Goal: Task Accomplishment & Management: Manage account settings

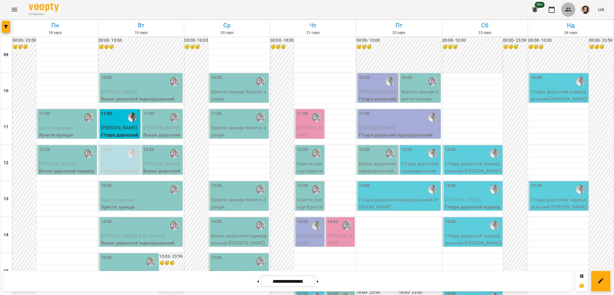
click at [570, 7] on icon "button" at bounding box center [568, 9] width 7 height 7
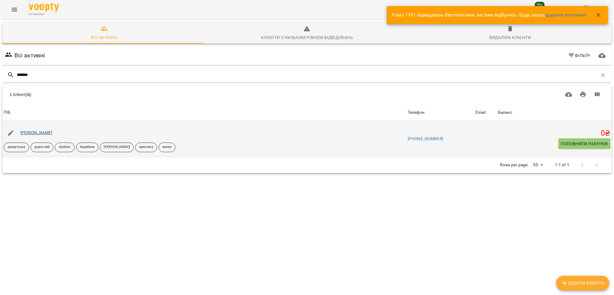
type input "*******"
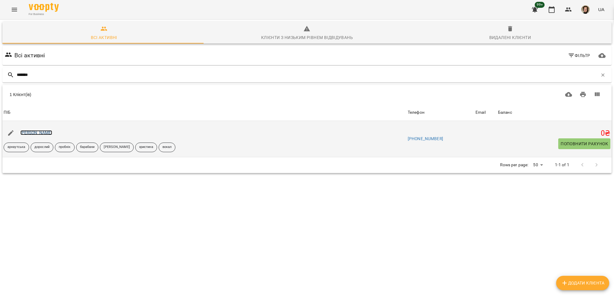
click at [43, 131] on link "Боршуляк Аліса" at bounding box center [36, 132] width 32 height 5
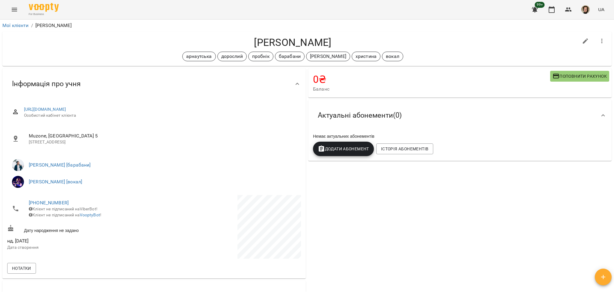
click at [272, 37] on h4 "[PERSON_NAME]" at bounding box center [292, 42] width 571 height 12
copy h4 "Боршуляк"
click at [296, 43] on h4 "[PERSON_NAME]" at bounding box center [292, 42] width 571 height 12
click at [278, 40] on h4 "[PERSON_NAME]" at bounding box center [292, 42] width 571 height 12
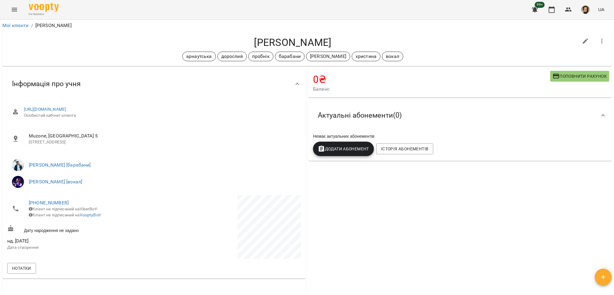
click at [287, 44] on h4 "[PERSON_NAME]" at bounding box center [292, 42] width 571 height 12
copy h4 "Боршуляк"
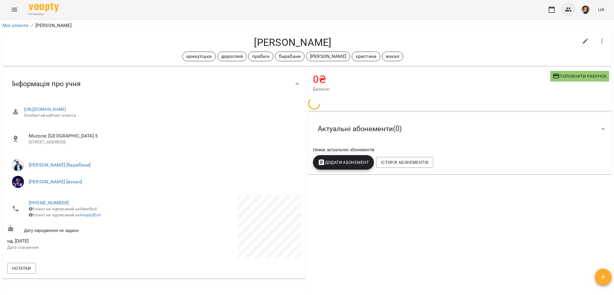
click at [568, 10] on icon "button" at bounding box center [568, 9] width 7 height 4
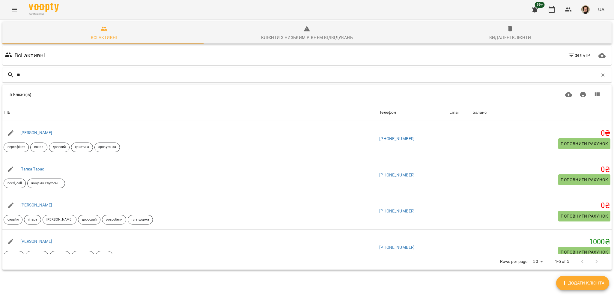
type input "*"
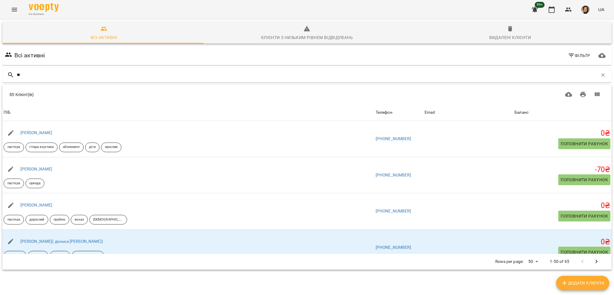
type input "*"
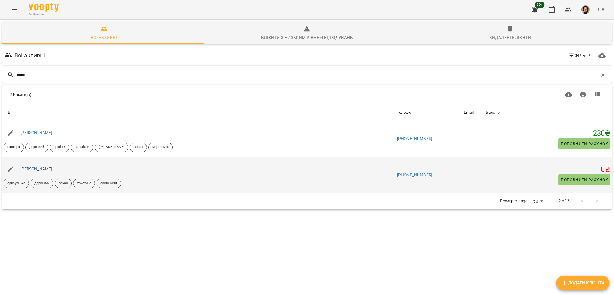
type input "*****"
click at [33, 170] on link "Мартинюк Роман" at bounding box center [36, 168] width 32 height 5
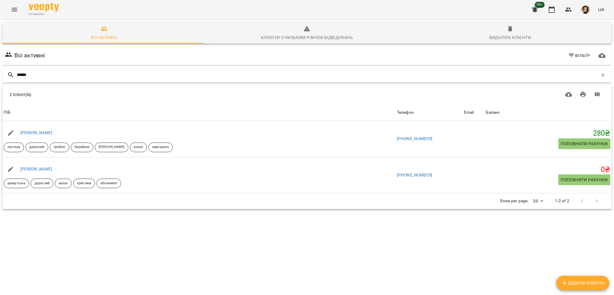
click at [97, 79] on div "******" at bounding box center [306, 74] width 609 height 15
click at [115, 80] on div "******" at bounding box center [306, 74] width 609 height 15
click at [116, 77] on input "******" at bounding box center [307, 75] width 581 height 10
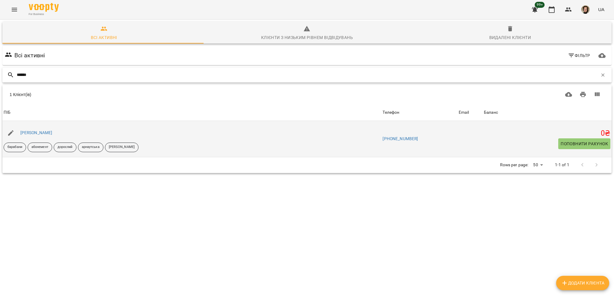
type input "******"
click at [28, 130] on div "Драган Мартін" at bounding box center [36, 133] width 34 height 8
click at [28, 130] on div "[PERSON_NAME]" at bounding box center [36, 133] width 34 height 8
click at [27, 128] on div "[PERSON_NAME]" at bounding box center [191, 132] width 379 height 17
click at [28, 132] on link "[PERSON_NAME]" at bounding box center [36, 132] width 32 height 5
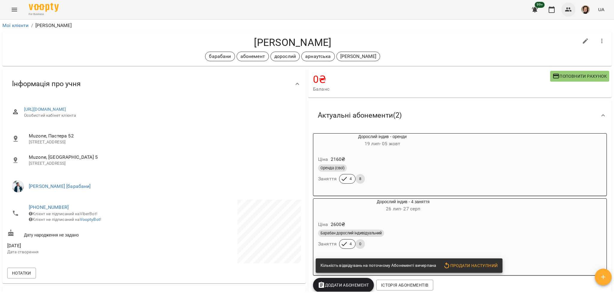
click at [570, 11] on icon "button" at bounding box center [568, 9] width 7 height 7
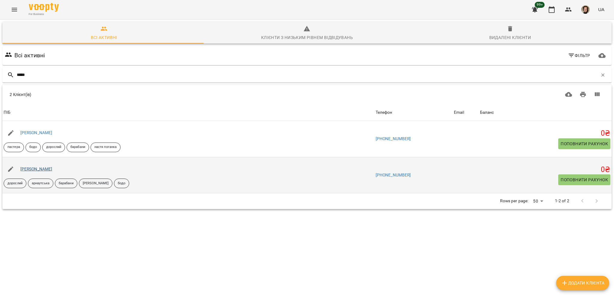
type input "*****"
click at [45, 171] on link "Максименко Тихон" at bounding box center [36, 168] width 32 height 5
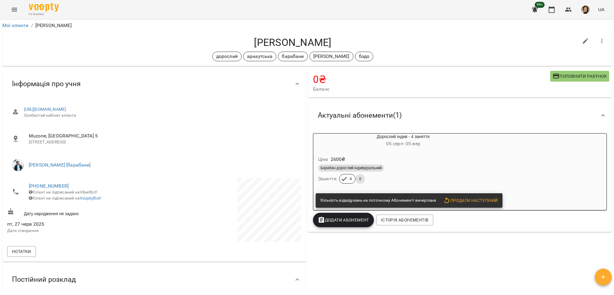
click at [563, 9] on button "button" at bounding box center [568, 9] width 14 height 14
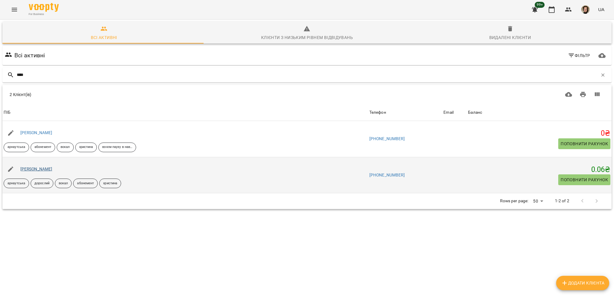
type input "****"
click at [40, 169] on link "Френкель Илья" at bounding box center [36, 168] width 32 height 5
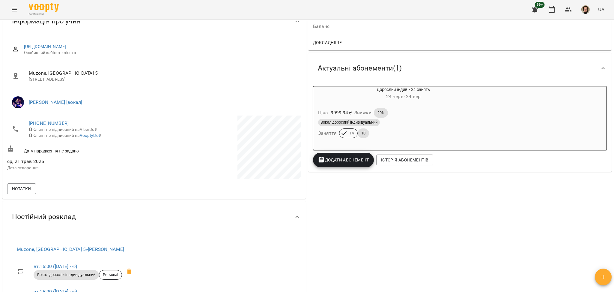
scroll to position [40, 0]
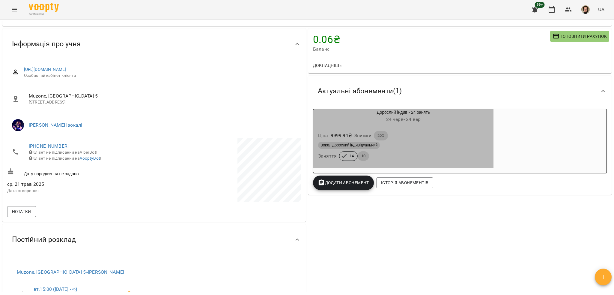
click at [426, 137] on div "Ціна 9999.94 ₴ Знижки 20%" at bounding box center [403, 136] width 173 height 12
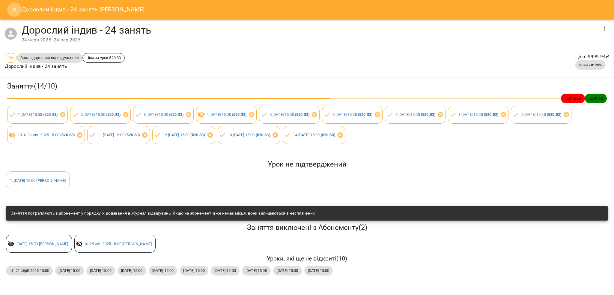
click at [14, 12] on icon "Close" at bounding box center [14, 9] width 7 height 7
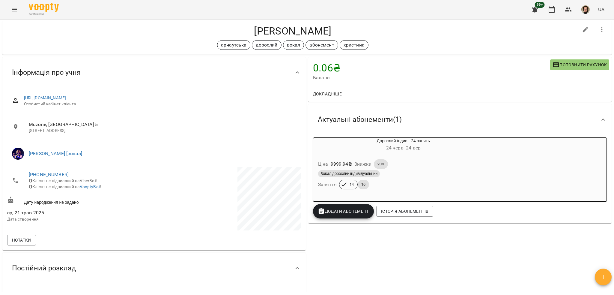
scroll to position [0, 0]
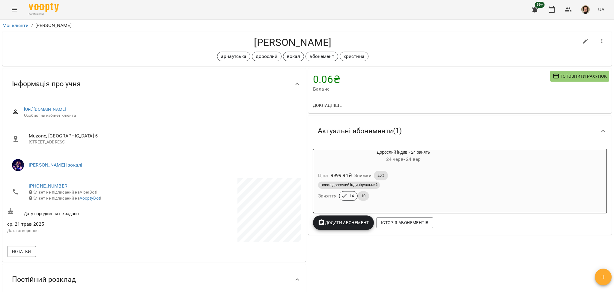
click at [276, 34] on div "Френкель Илья арнаутська дорослий вокал абонемент христина" at bounding box center [306, 48] width 609 height 34
click at [275, 37] on h4 "Френкель Илья" at bounding box center [292, 42] width 571 height 12
copy h4 "Френкель"
click at [278, 37] on h4 "Френкель Илья" at bounding box center [292, 42] width 571 height 12
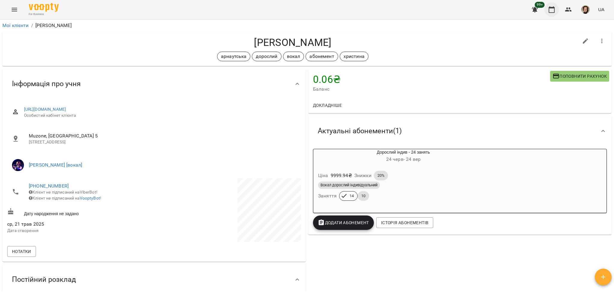
click at [554, 8] on icon "button" at bounding box center [551, 9] width 7 height 7
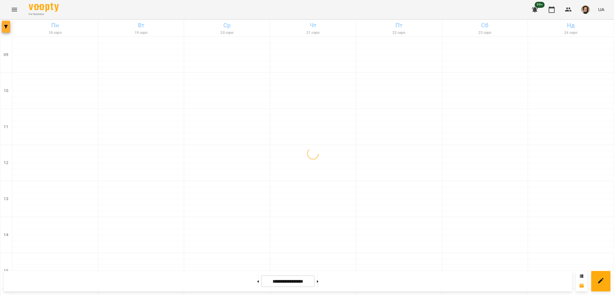
click at [4, 28] on span "button" at bounding box center [6, 27] width 8 height 4
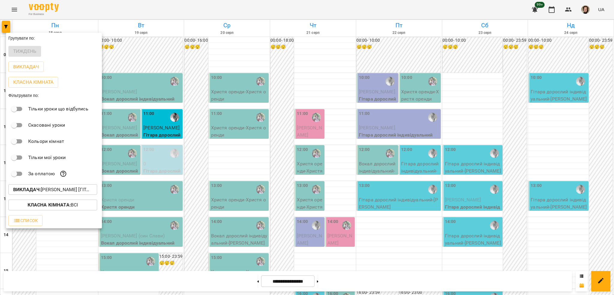
drag, startPoint x: 134, startPoint y: 132, endPoint x: 95, endPoint y: 88, distance: 58.2
click at [134, 132] on div at bounding box center [307, 147] width 614 height 295
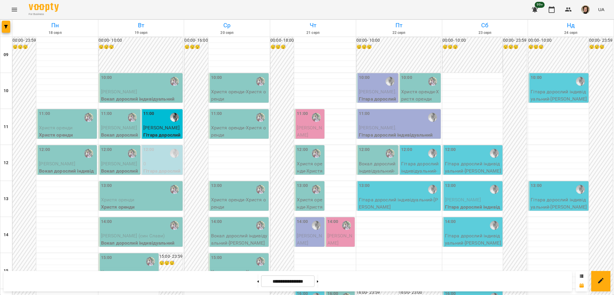
click at [4, 12] on div "For Business 99+ UA" at bounding box center [307, 9] width 614 height 19
click at [7, 10] on button "Menu" at bounding box center [14, 9] width 14 height 14
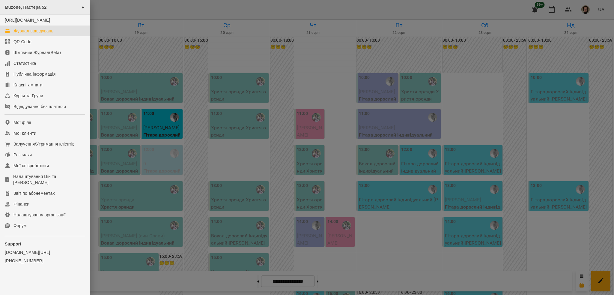
click at [17, 10] on span "Muzone, Пастера 52" at bounding box center [26, 7] width 42 height 5
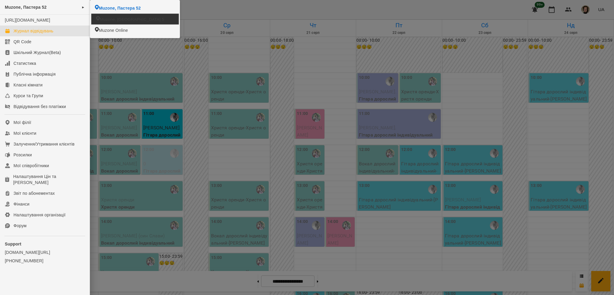
click at [108, 19] on span "Muzone, [GEOGRAPHIC_DATA] 5" at bounding box center [132, 19] width 64 height 6
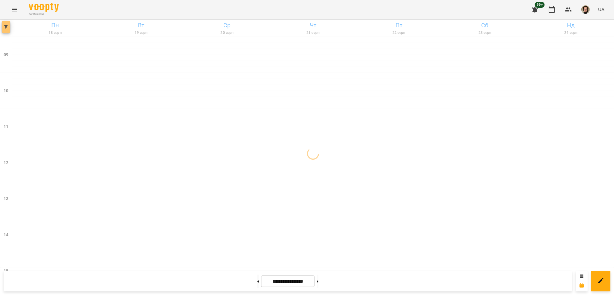
click at [6, 25] on icon "button" at bounding box center [6, 27] width 4 height 4
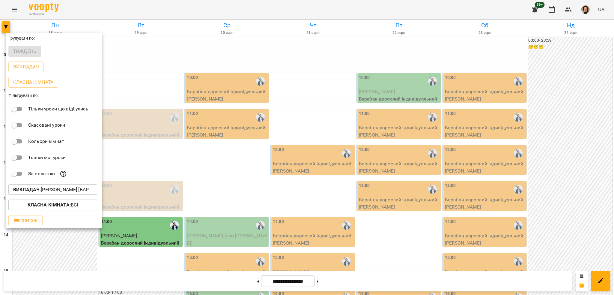
click at [146, 142] on div at bounding box center [307, 147] width 614 height 295
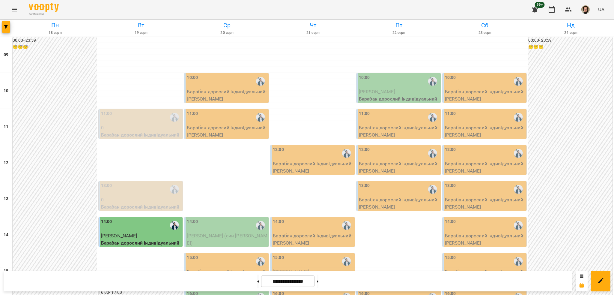
scroll to position [160, 0]
click at [149, 232] on p "[PERSON_NAME]" at bounding box center [141, 235] width 81 height 7
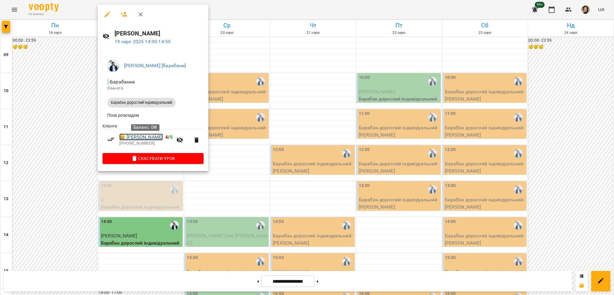
click at [156, 140] on link "😀 Максименко Тихон" at bounding box center [140, 136] width 43 height 7
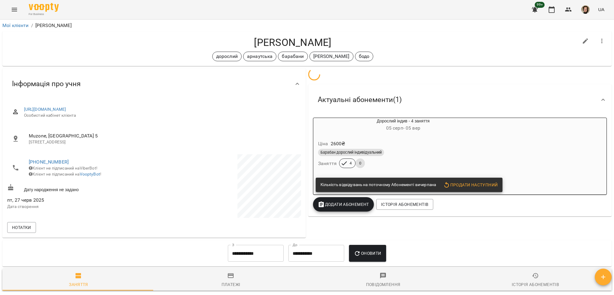
click at [273, 49] on div "Максименко Тихон дорослий арнаутська барабани євген бодо" at bounding box center [292, 48] width 571 height 25
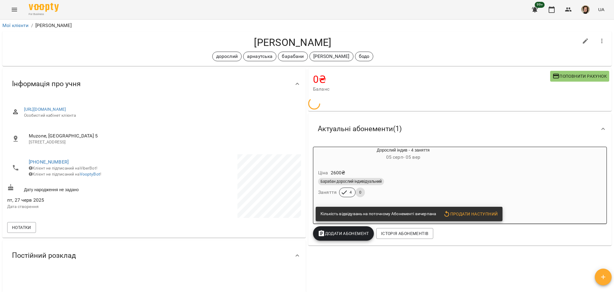
click at [276, 40] on h4 "[PERSON_NAME]" at bounding box center [292, 42] width 571 height 12
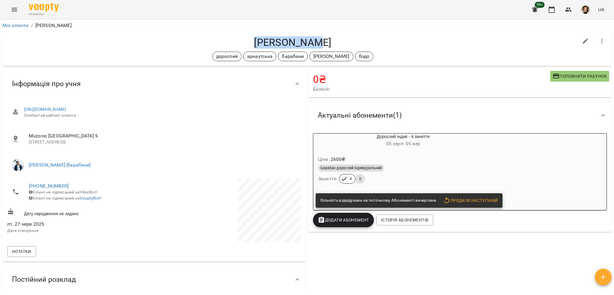
click at [276, 40] on h4 "[PERSON_NAME]" at bounding box center [292, 42] width 571 height 12
copy h4 "Максименко"
click at [430, 152] on div "Ціна 2600 ₴ Барабан дорослий індивідуальний Заняття 4 0" at bounding box center [403, 170] width 180 height 41
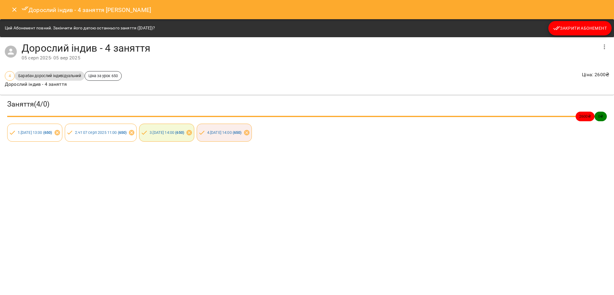
click at [552, 23] on button "Закрити Абонемент" at bounding box center [579, 28] width 63 height 14
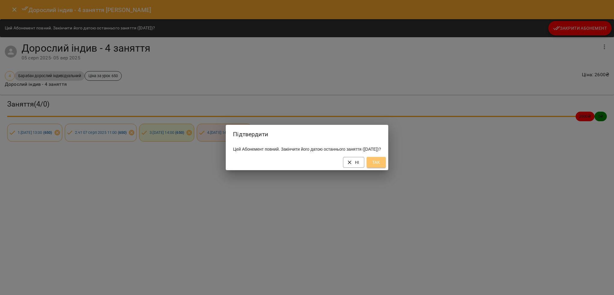
click at [381, 165] on span "Так" at bounding box center [376, 162] width 10 height 7
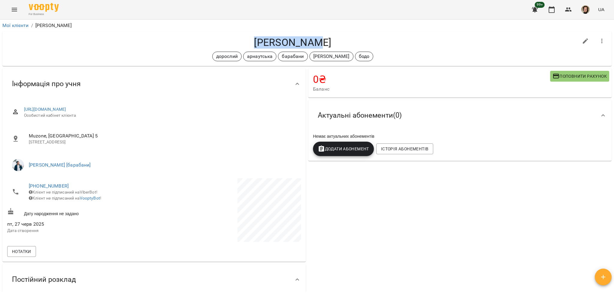
click at [270, 30] on div "Максименко Тихон дорослий арнаутська барабани євген бодо" at bounding box center [307, 48] width 612 height 37
click at [267, 40] on h4 "[PERSON_NAME]" at bounding box center [292, 42] width 571 height 12
click at [266, 40] on h4 "[PERSON_NAME]" at bounding box center [292, 42] width 571 height 12
copy h4 "Максименко"
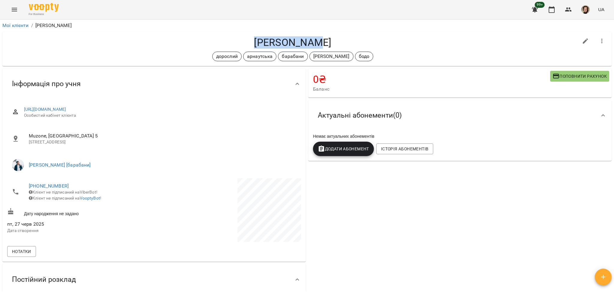
click at [582, 39] on icon "button" at bounding box center [585, 40] width 7 height 7
select select "**"
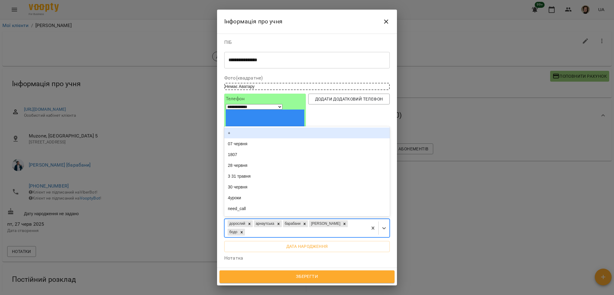
click at [324, 219] on div "дорослий арнаутська барабани євген бодо" at bounding box center [296, 228] width 143 height 18
type input "***"
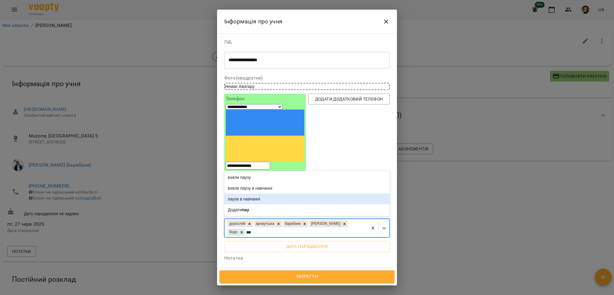
click at [272, 193] on div "пауза в навчанні" at bounding box center [306, 198] width 165 height 11
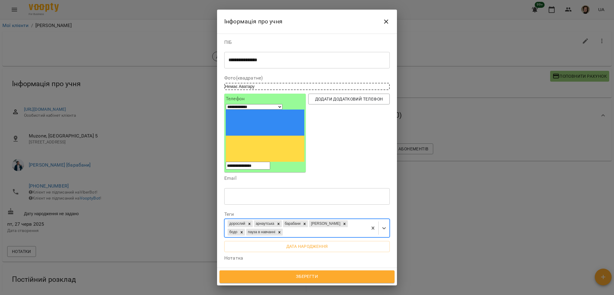
drag, startPoint x: 313, startPoint y: 278, endPoint x: 260, endPoint y: 64, distance: 220.7
click at [313, 278] on span "Зберегти" at bounding box center [307, 277] width 162 height 8
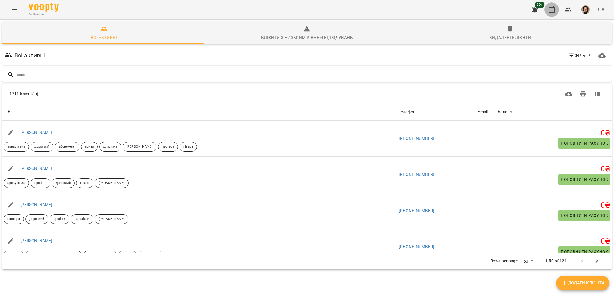
click at [552, 14] on button "button" at bounding box center [551, 9] width 14 height 14
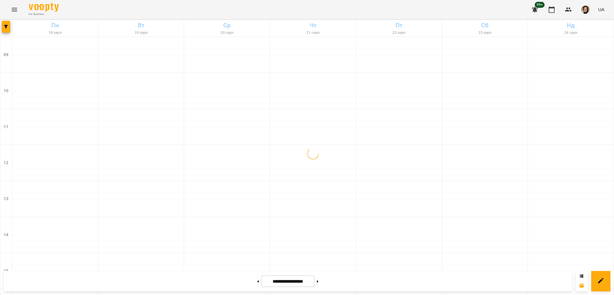
click at [0, 27] on div "[DATE] [DATE] [DATE] [DATE] [DATE] [DATE] Нд [DATE] 10 11 12 13 14 15 16 17 18 …" at bounding box center [307, 275] width 614 height 512
click at [2, 26] on span "button" at bounding box center [6, 27] width 8 height 4
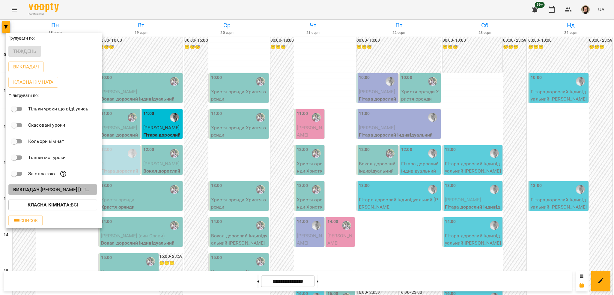
click at [61, 195] on button "Викладач : Андрей Головерда [гітара],Ткач Христя [вокал]" at bounding box center [52, 189] width 89 height 11
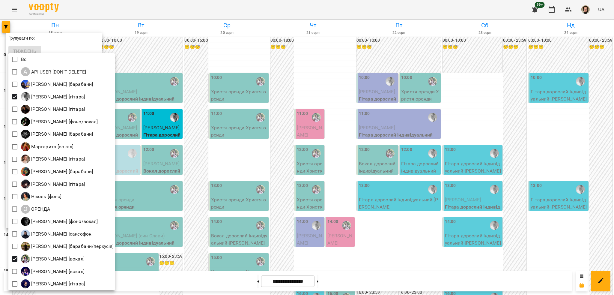
drag, startPoint x: 39, startPoint y: 25, endPoint x: 10, endPoint y: 6, distance: 34.7
click at [37, 25] on div at bounding box center [307, 147] width 614 height 295
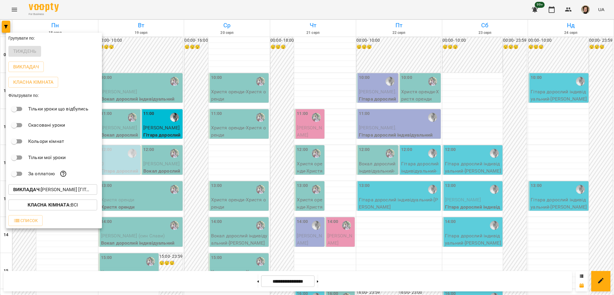
click at [10, 6] on div "Всі A API USER [DON'T DELETE] [PERSON_NAME] [барабани] [PERSON_NAME] [гітара] […" at bounding box center [307, 147] width 614 height 295
click at [17, 7] on div at bounding box center [307, 147] width 614 height 295
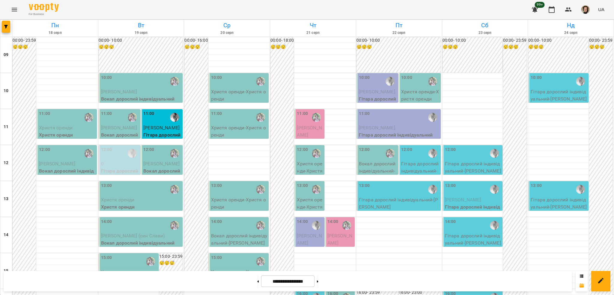
click at [15, 10] on div "Групувати по: Тиждень Викладач Класна кімната Фільтрувати по: Тільки уроки що в…" at bounding box center [307, 147] width 614 height 295
click at [13, 11] on icon "Menu" at bounding box center [14, 10] width 5 height 4
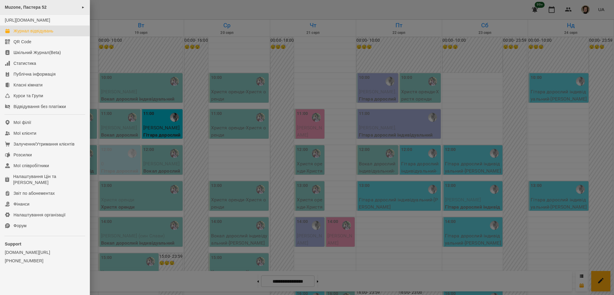
click at [13, 13] on div "Muzone, Пастера 52 ►" at bounding box center [45, 7] width 90 height 15
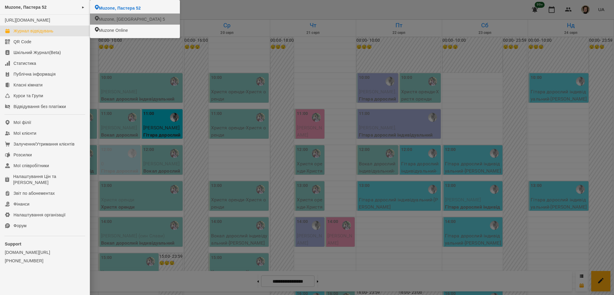
click at [119, 21] on span "Muzone, [GEOGRAPHIC_DATA] 5" at bounding box center [132, 19] width 66 height 6
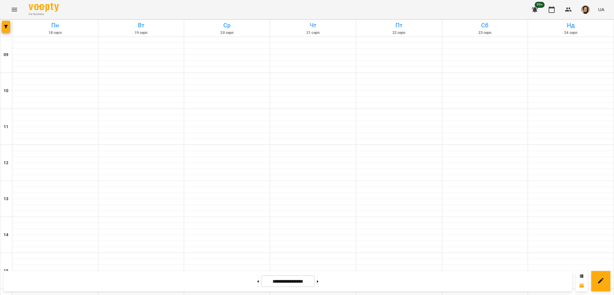
scroll to position [120, 0]
click at [6, 26] on icon "button" at bounding box center [6, 27] width 4 height 4
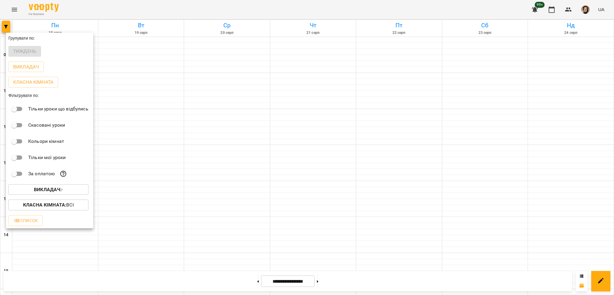
click at [55, 189] on b "Викладач :" at bounding box center [48, 189] width 28 height 6
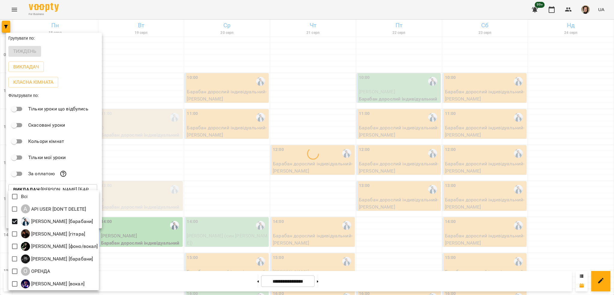
click at [200, 162] on div at bounding box center [307, 147] width 614 height 295
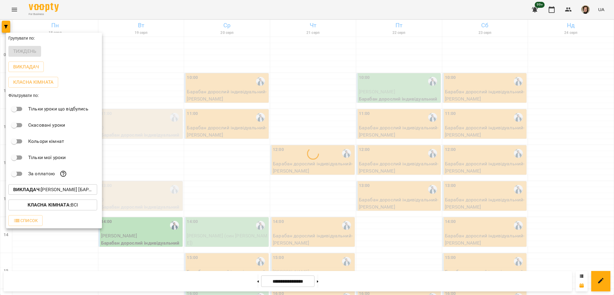
click at [234, 153] on div at bounding box center [307, 147] width 614 height 295
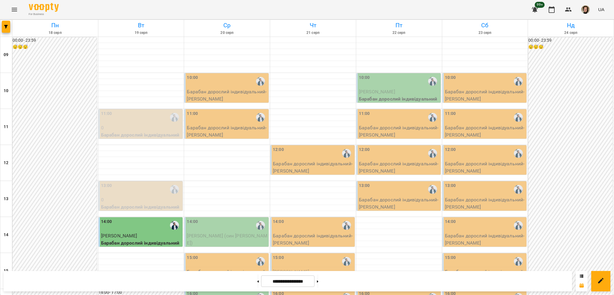
scroll to position [40, 0]
click at [249, 218] on div "14:00" at bounding box center [227, 225] width 81 height 14
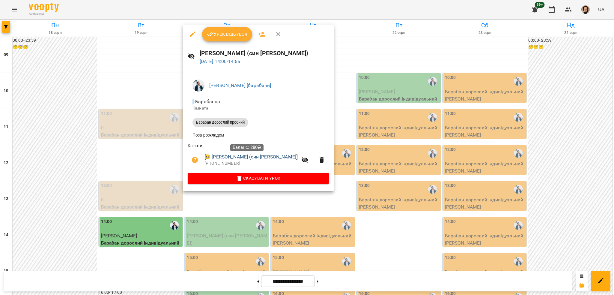
click at [265, 156] on link "😀 Копецька Валентина (син Матвій)" at bounding box center [250, 156] width 93 height 7
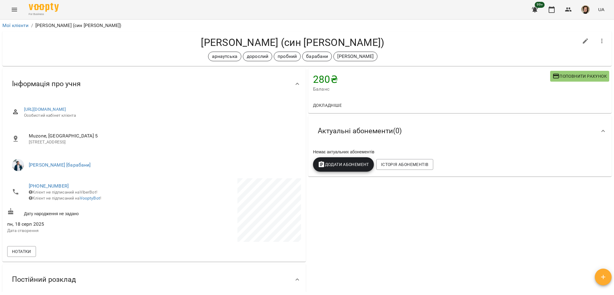
click at [224, 40] on h4 "[PERSON_NAME] (син [PERSON_NAME])" at bounding box center [292, 42] width 571 height 12
copy h4 "Копецька"
click at [382, 31] on div "Копецька Валентина (син Матвій) арнаутська дорослий пробний барабани євген" at bounding box center [306, 48] width 609 height 34
drag, startPoint x: 78, startPoint y: 183, endPoint x: 36, endPoint y: 188, distance: 41.7
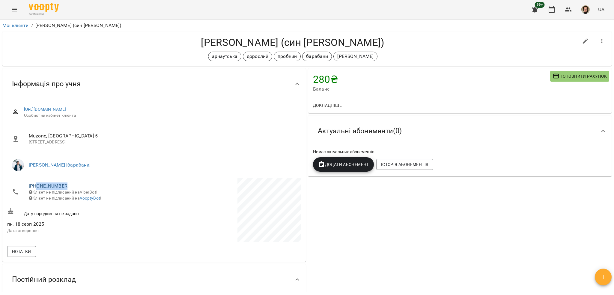
click at [36, 188] on span "[PHONE_NUMBER]" at bounding box center [88, 185] width 119 height 7
copy link "0972223082"
click at [232, 39] on h4 "[PERSON_NAME] (син [PERSON_NAME])" at bounding box center [292, 42] width 571 height 12
copy h4 "Копецька"
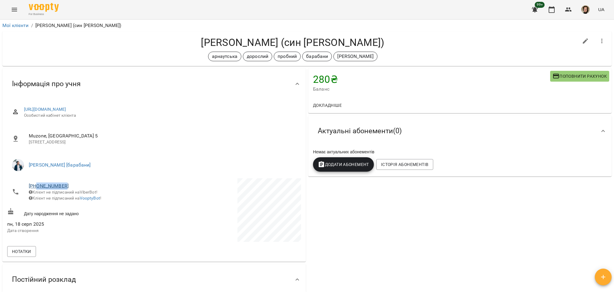
drag, startPoint x: 47, startPoint y: 187, endPoint x: 42, endPoint y: 183, distance: 6.9
click at [37, 184] on span "[PHONE_NUMBER]" at bounding box center [88, 185] width 119 height 7
copy link "0972223082"
click at [346, 37] on h4 "[PERSON_NAME] (син [PERSON_NAME])" at bounding box center [292, 42] width 571 height 12
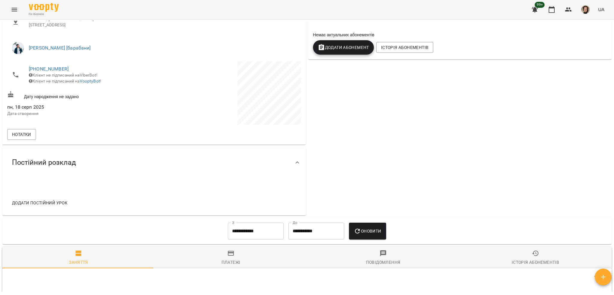
scroll to position [290, 0]
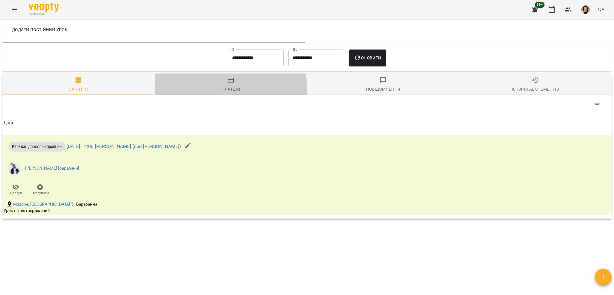
click at [218, 87] on span "Платежі" at bounding box center [230, 84] width 145 height 16
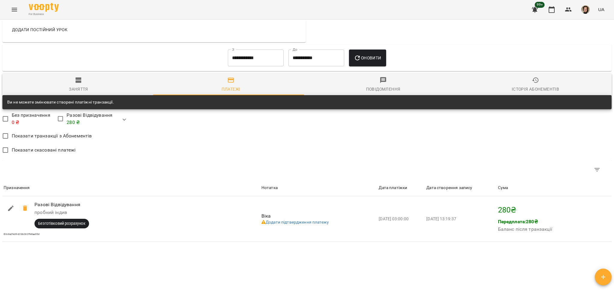
click at [247, 55] on input "**********" at bounding box center [256, 57] width 56 height 17
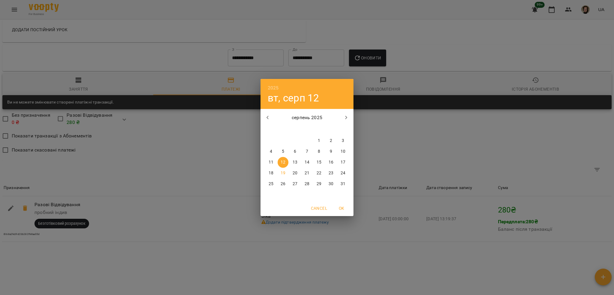
click at [264, 120] on icon "button" at bounding box center [267, 117] width 7 height 7
click at [284, 142] on p "1" at bounding box center [283, 141] width 2 height 6
type input "**********"
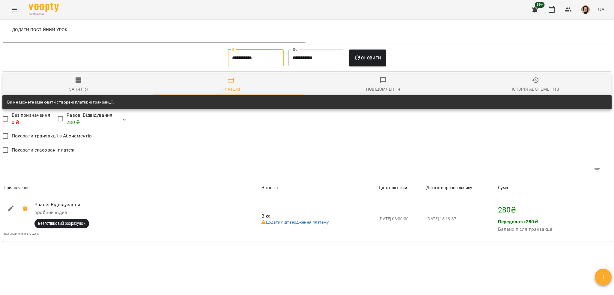
click at [358, 56] on icon "button" at bounding box center [357, 57] width 7 height 7
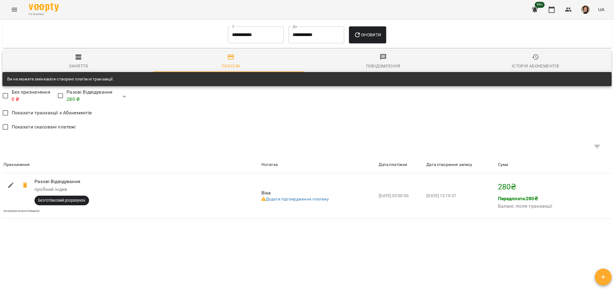
click at [103, 67] on span "Заняття" at bounding box center [78, 61] width 145 height 16
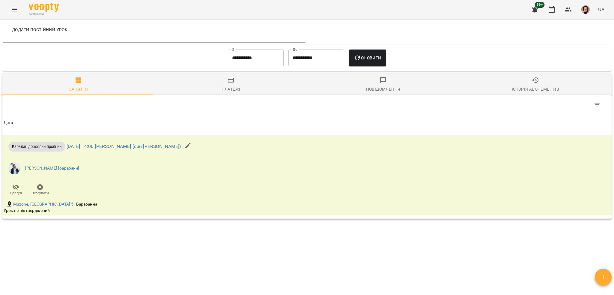
click at [238, 88] on span "Платежі" at bounding box center [230, 84] width 145 height 16
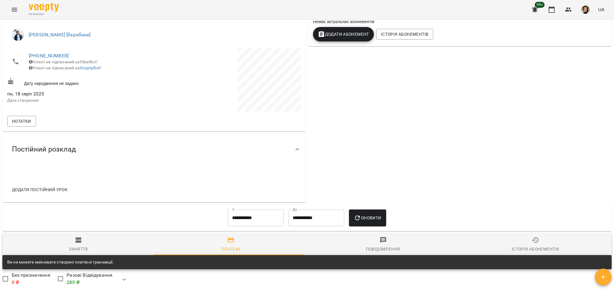
scroll to position [0, 0]
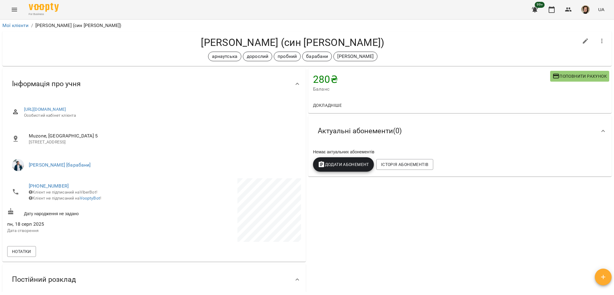
click at [228, 41] on h4 "[PERSON_NAME] (син [PERSON_NAME])" at bounding box center [292, 42] width 571 height 12
copy h4 "Копецька"
click at [388, 44] on h4 "[PERSON_NAME] (син [PERSON_NAME])" at bounding box center [292, 42] width 571 height 12
click at [234, 44] on h4 "[PERSON_NAME] (син [PERSON_NAME])" at bounding box center [292, 42] width 571 height 12
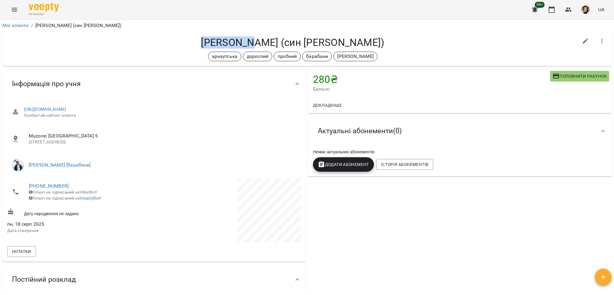
click at [234, 44] on h4 "[PERSON_NAME] (син [PERSON_NAME])" at bounding box center [292, 42] width 571 height 12
copy div "Копецька Валентина (син Матвій) арнаутська дорослий пробний барабани євген"
click at [332, 43] on h4 "[PERSON_NAME] (син [PERSON_NAME])" at bounding box center [292, 42] width 571 height 12
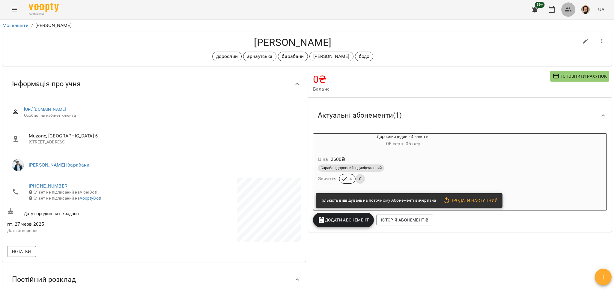
click at [567, 10] on icon "button" at bounding box center [568, 9] width 7 height 4
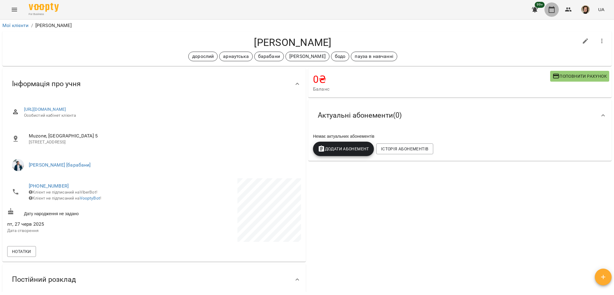
click at [552, 7] on icon "button" at bounding box center [552, 9] width 6 height 7
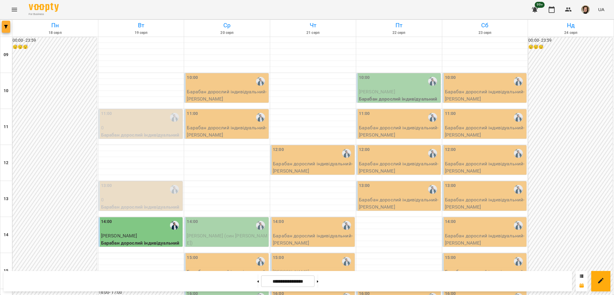
click at [7, 30] on button "button" at bounding box center [6, 27] width 8 height 12
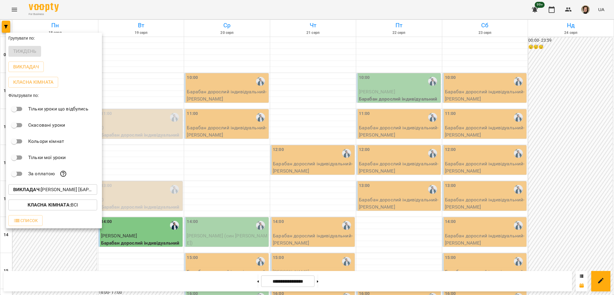
click at [54, 192] on p "Викладач : [PERSON_NAME] [барабани]" at bounding box center [52, 189] width 79 height 7
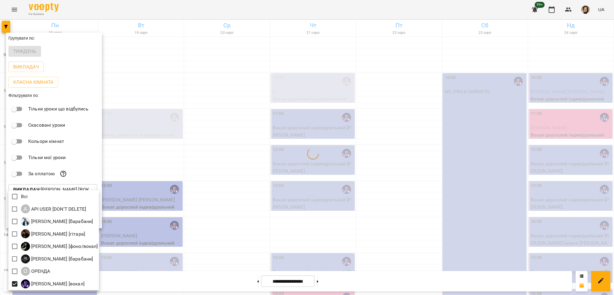
click at [188, 153] on div at bounding box center [307, 147] width 614 height 295
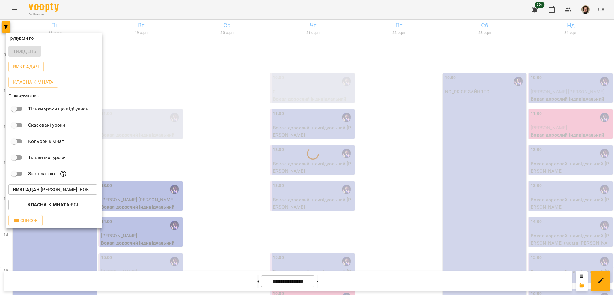
click at [136, 162] on div at bounding box center [307, 147] width 614 height 295
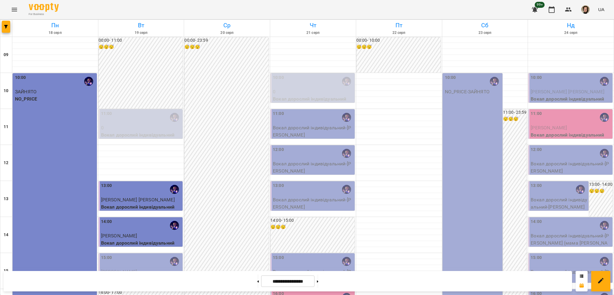
scroll to position [120, 0]
click at [141, 254] on div "15:00 Френкель Илья Вокал дорослий індивідуальний" at bounding box center [141, 268] width 81 height 28
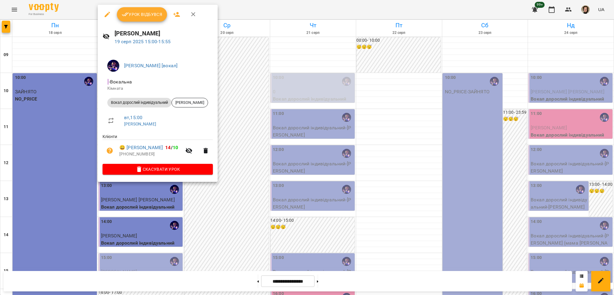
click at [155, 19] on button "Урок відбувся" at bounding box center [142, 14] width 50 height 14
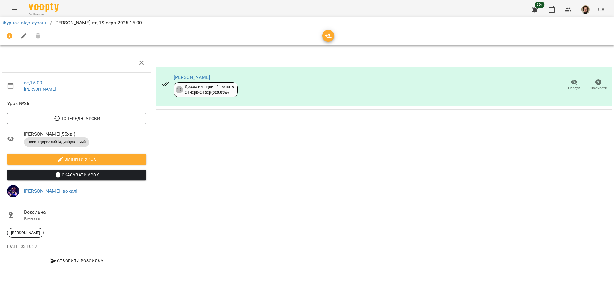
click at [568, 85] on span "Прогул" at bounding box center [573, 85] width 17 height 12
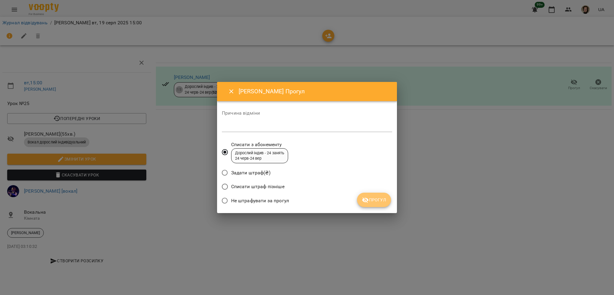
click at [373, 200] on span "Прогул" at bounding box center [374, 199] width 24 height 7
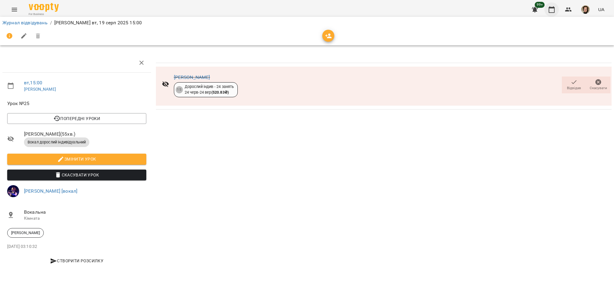
click at [553, 11] on icon "button" at bounding box center [551, 9] width 7 height 7
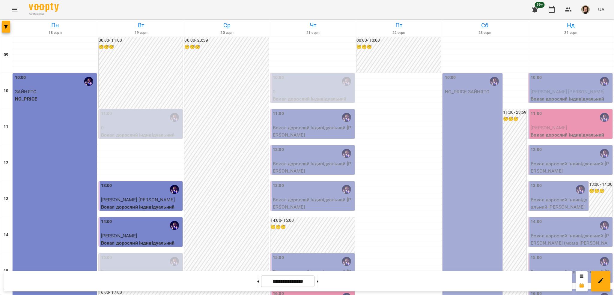
scroll to position [120, 0]
click at [15, 4] on button "Menu" at bounding box center [14, 9] width 14 height 14
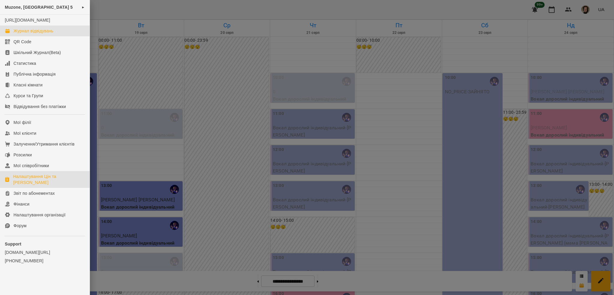
click at [47, 184] on div "Налаштування Цін та Абонементів" at bounding box center [49, 179] width 72 height 12
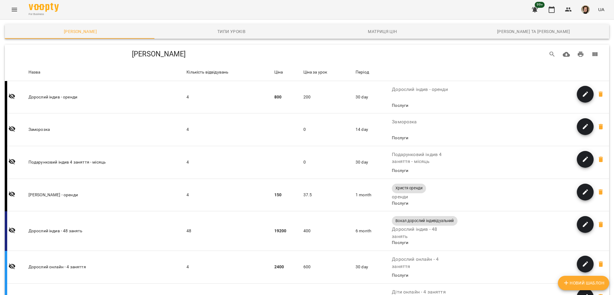
click at [570, 5] on button "button" at bounding box center [568, 9] width 14 height 14
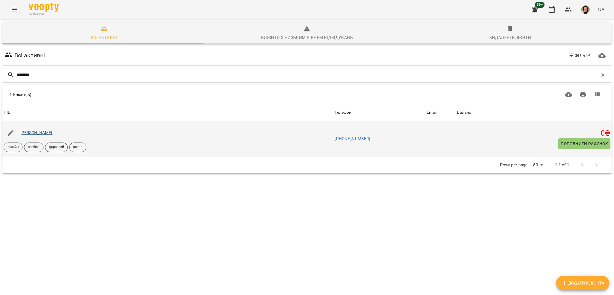
type input "********"
click at [37, 135] on link "[PERSON_NAME]" at bounding box center [36, 132] width 32 height 5
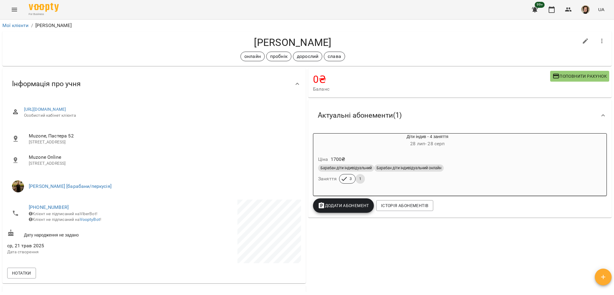
click at [448, 154] on div "Ціна 1700 ₴" at bounding box center [427, 159] width 221 height 11
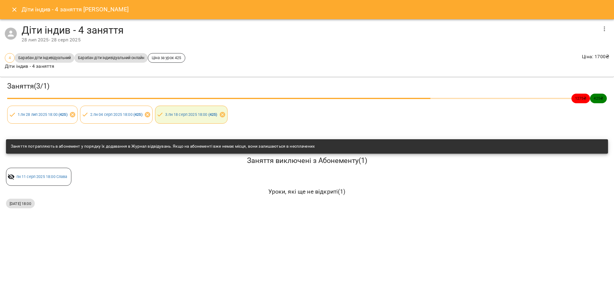
click at [20, 11] on button "Close" at bounding box center [14, 9] width 14 height 14
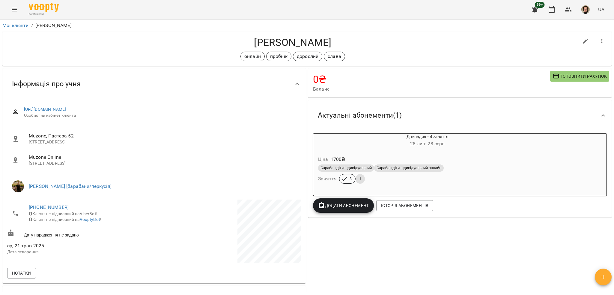
click at [306, 43] on h4 "[PERSON_NAME]" at bounding box center [292, 42] width 571 height 12
copy h4 "Уніят"
click at [381, 16] on div "For Business 99+ UA" at bounding box center [307, 9] width 614 height 19
click at [553, 15] on button "button" at bounding box center [551, 9] width 14 height 14
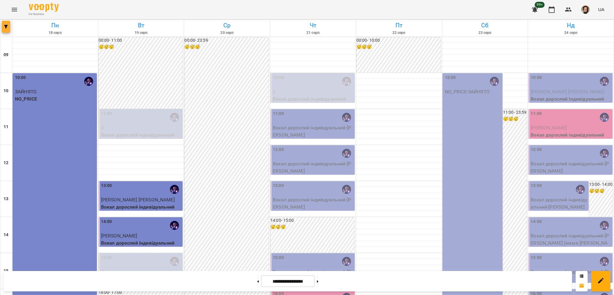
click at [9, 21] on button "button" at bounding box center [6, 27] width 8 height 12
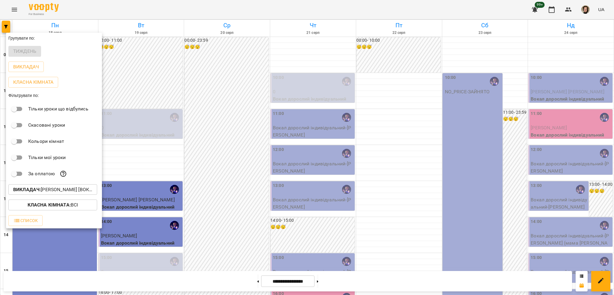
click at [83, 193] on p "Викладач : Христина Андреєва [вокал]" at bounding box center [52, 189] width 79 height 7
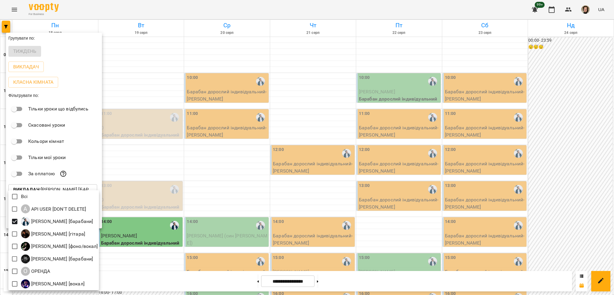
click at [127, 204] on div at bounding box center [307, 147] width 614 height 295
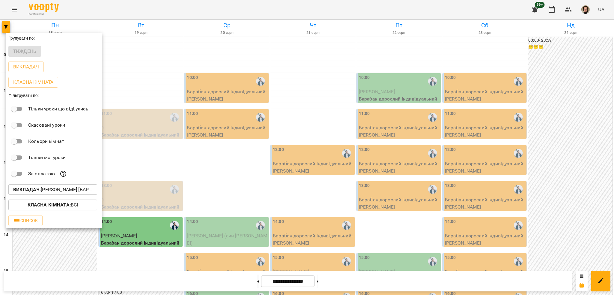
click at [136, 189] on div at bounding box center [307, 147] width 614 height 295
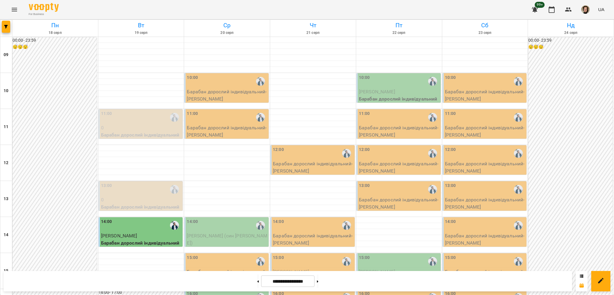
scroll to position [200, 0]
click at [6, 29] on button "button" at bounding box center [6, 27] width 8 height 12
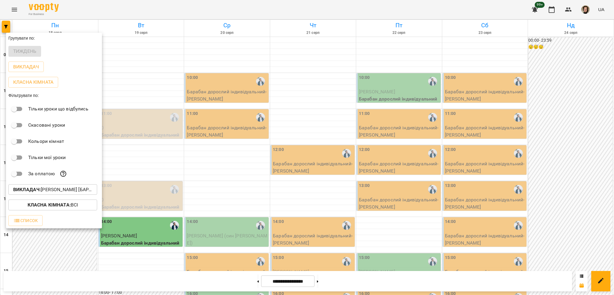
click at [66, 191] on p "Викладач : [PERSON_NAME] [барабани]" at bounding box center [52, 189] width 79 height 7
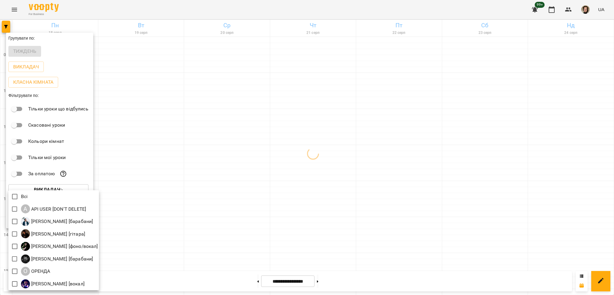
click at [119, 89] on div at bounding box center [307, 147] width 614 height 295
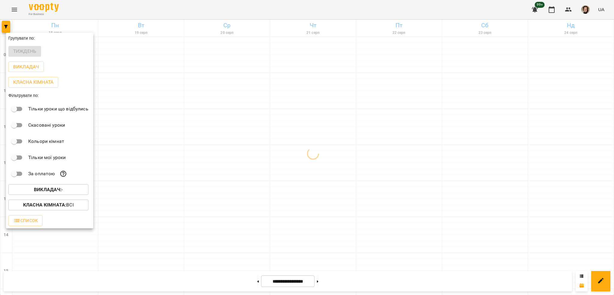
drag, startPoint x: 18, startPoint y: 12, endPoint x: 10, endPoint y: 12, distance: 7.5
click at [17, 13] on div at bounding box center [307, 147] width 614 height 295
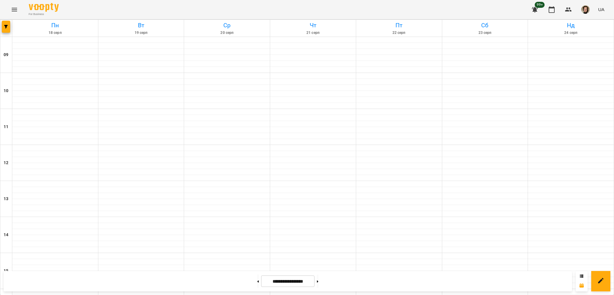
click at [13, 9] on div "Групувати по: Тиждень Викладач Класна кімната Фільтрувати по: Тільки уроки що в…" at bounding box center [307, 147] width 614 height 295
click at [15, 9] on icon "Menu" at bounding box center [14, 10] width 5 height 4
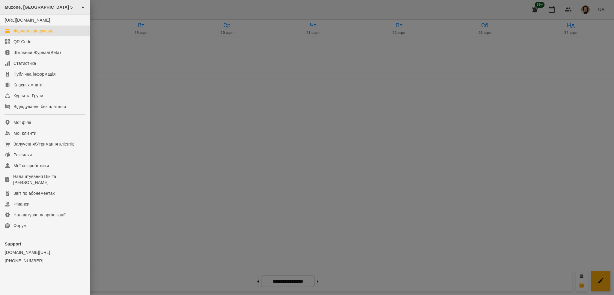
click at [28, 9] on span "Muzone, [GEOGRAPHIC_DATA] 5" at bounding box center [39, 7] width 68 height 5
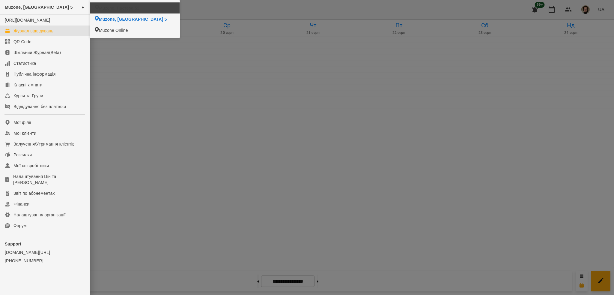
click at [103, 8] on span "Muzone, Пастера 52" at bounding box center [119, 8] width 40 height 6
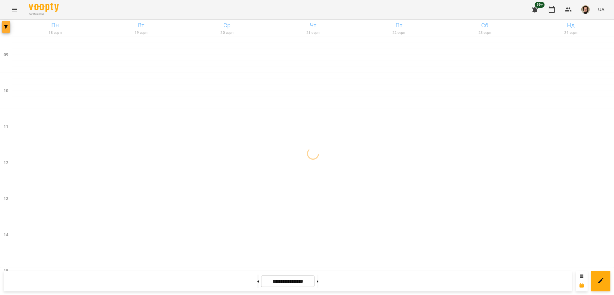
click at [4, 25] on icon "button" at bounding box center [6, 27] width 4 height 4
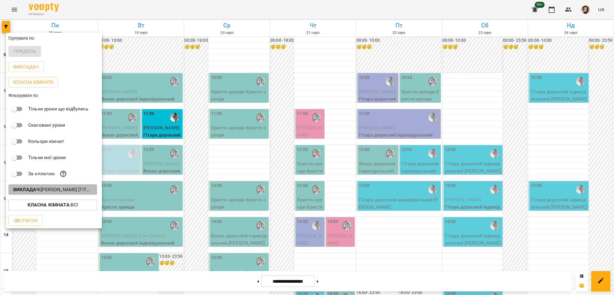
click at [75, 191] on p "Викладач : Андрей Головерда [гітара],Ткач Христя [вокал]" at bounding box center [52, 189] width 79 height 7
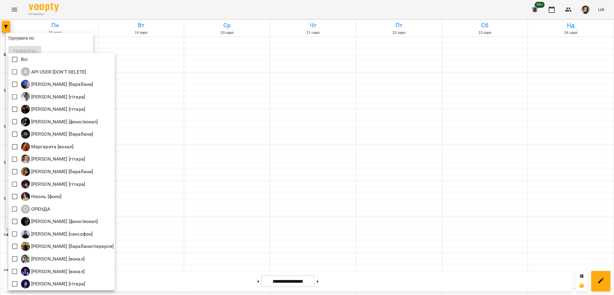
scroll to position [1, 0]
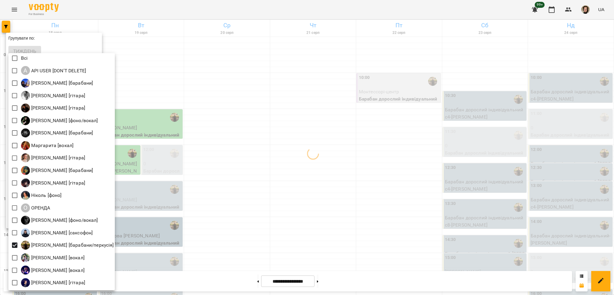
click at [157, 198] on div at bounding box center [307, 147] width 614 height 295
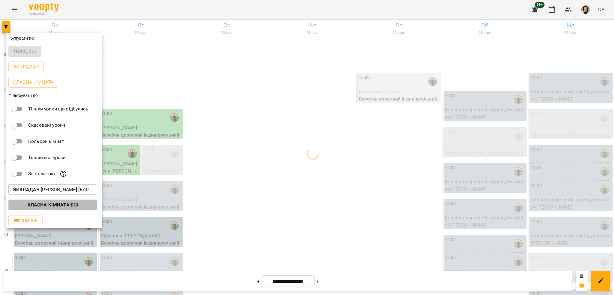
click at [82, 207] on span "Класна кімната : Всі" at bounding box center [52, 204] width 79 height 7
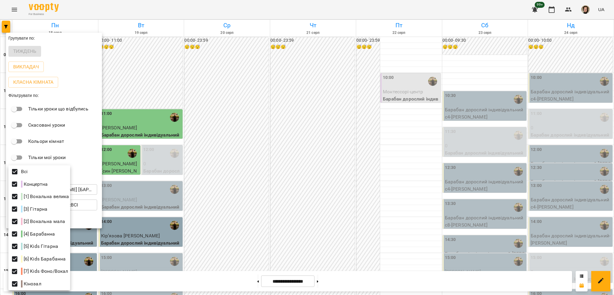
click at [151, 156] on div at bounding box center [307, 147] width 614 height 295
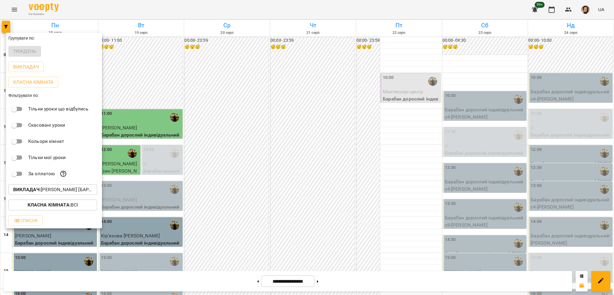
click at [158, 141] on div at bounding box center [307, 147] width 614 height 295
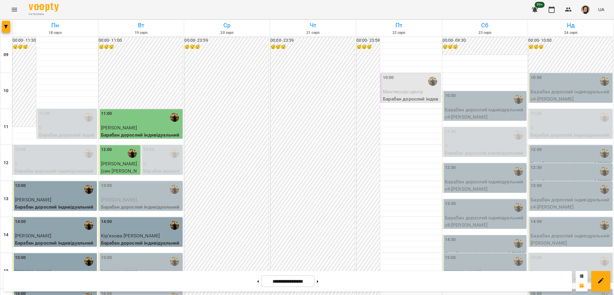
scroll to position [200, 0]
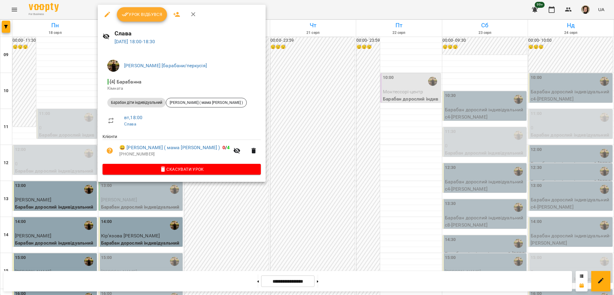
click at [189, 193] on div at bounding box center [307, 147] width 614 height 295
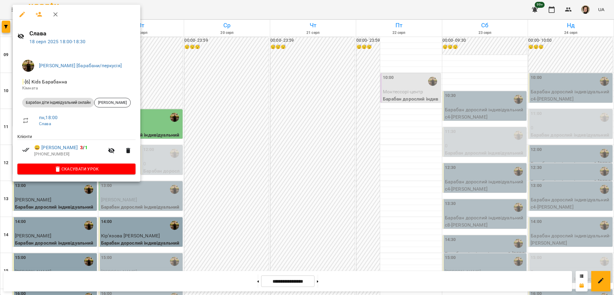
drag, startPoint x: 156, startPoint y: 180, endPoint x: 140, endPoint y: 178, distance: 16.3
click at [156, 179] on div at bounding box center [307, 147] width 614 height 295
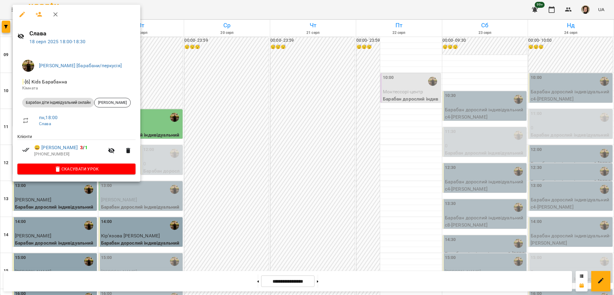
click at [168, 147] on div at bounding box center [307, 147] width 614 height 295
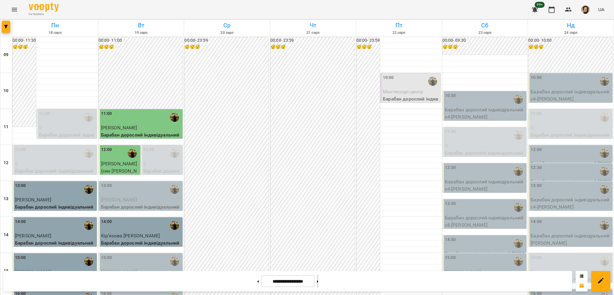
click at [318, 287] on button at bounding box center [317, 280] width 1 height 13
type input "**********"
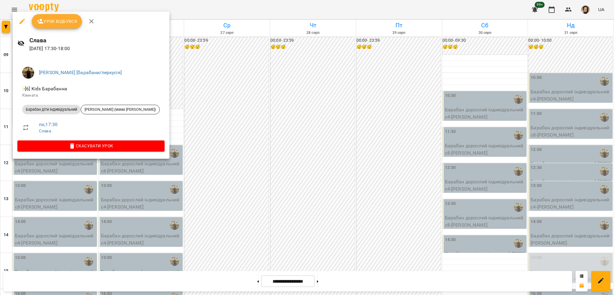
click at [218, 128] on div at bounding box center [307, 147] width 614 height 295
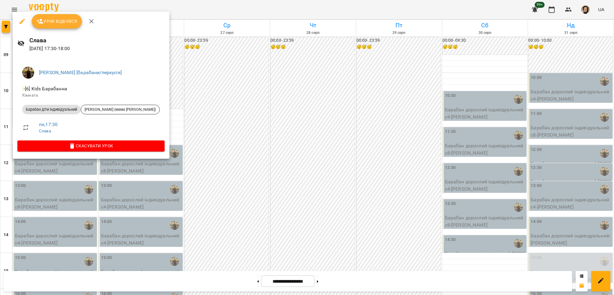
click at [183, 129] on div at bounding box center [307, 147] width 614 height 295
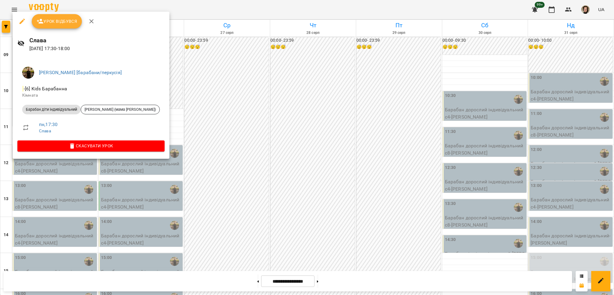
click at [73, 165] on div at bounding box center [307, 147] width 614 height 295
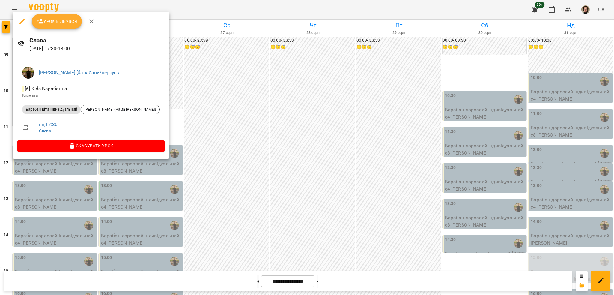
click at [207, 124] on div at bounding box center [307, 147] width 614 height 295
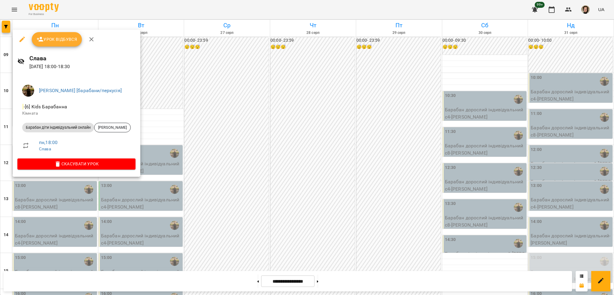
click at [166, 161] on div at bounding box center [307, 147] width 614 height 295
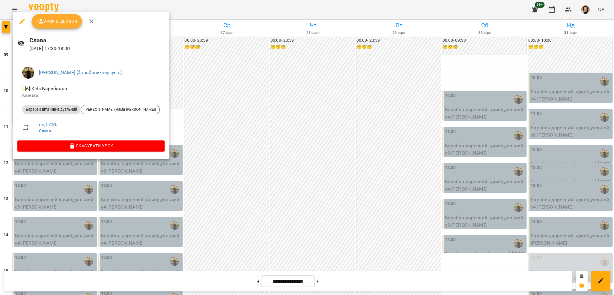
click at [247, 128] on div at bounding box center [307, 147] width 614 height 295
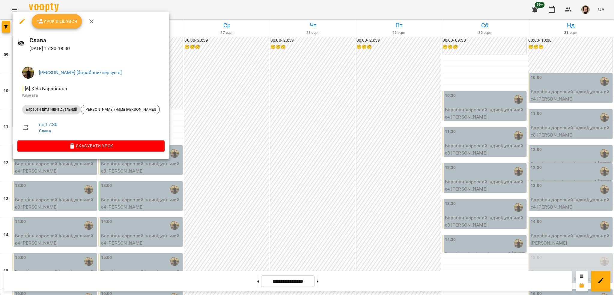
click at [189, 111] on div at bounding box center [307, 147] width 614 height 295
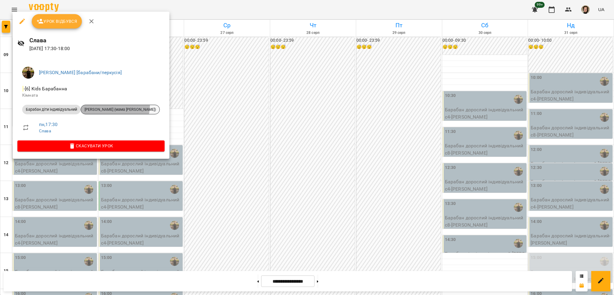
click at [112, 106] on div "[PERSON_NAME] (мама [PERSON_NAME])" at bounding box center [120, 110] width 79 height 10
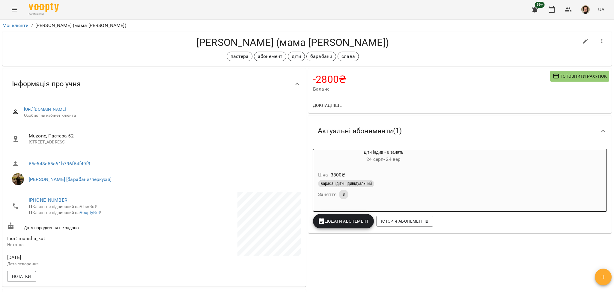
click at [400, 177] on div "Ціна 3300 ₴" at bounding box center [383, 174] width 133 height 11
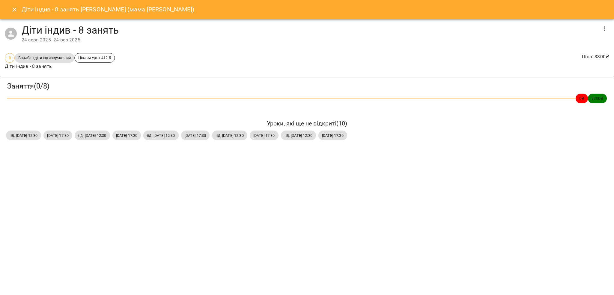
click at [12, 12] on icon "Close" at bounding box center [14, 9] width 7 height 7
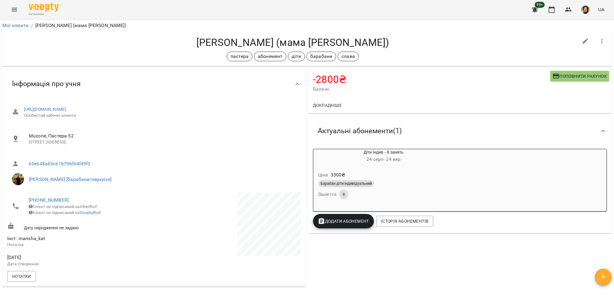
click at [403, 183] on div "Барабан діти індивідуальний" at bounding box center [383, 183] width 131 height 7
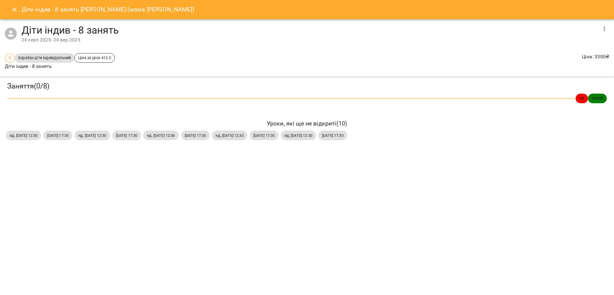
click at [15, 10] on icon "Close" at bounding box center [14, 9] width 4 height 4
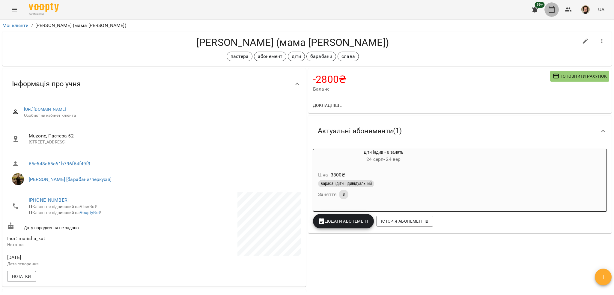
click at [552, 11] on icon "button" at bounding box center [551, 9] width 7 height 7
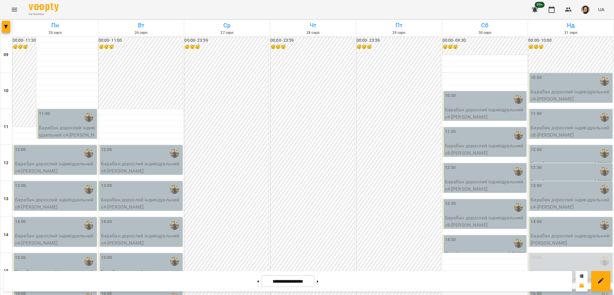
scroll to position [200, 0]
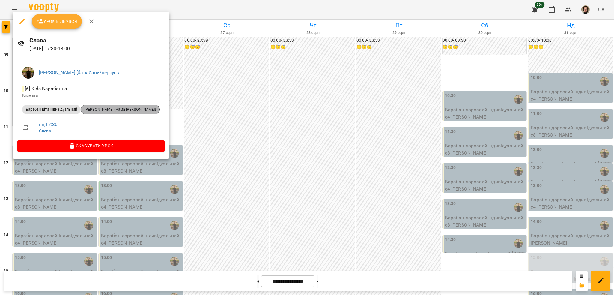
click at [125, 111] on span "[PERSON_NAME] (мама [PERSON_NAME])" at bounding box center [120, 109] width 79 height 5
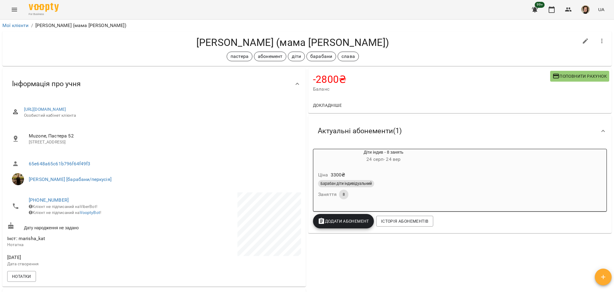
click at [389, 159] on span "24 серп - 24 вер" at bounding box center [383, 159] width 34 height 6
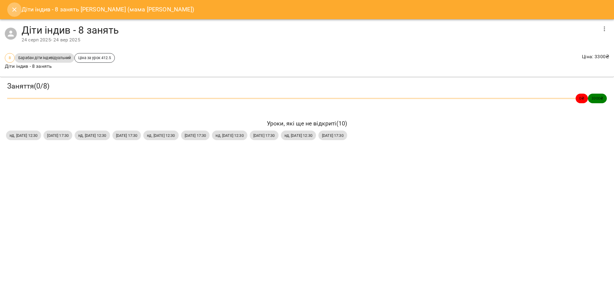
drag, startPoint x: 16, startPoint y: 2, endPoint x: 37, endPoint y: 13, distance: 23.9
click at [16, 3] on button "Close" at bounding box center [14, 9] width 14 height 14
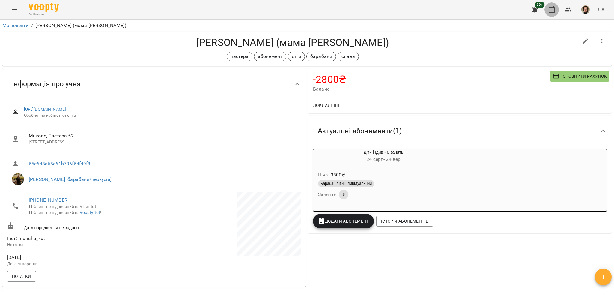
click at [554, 11] on icon "button" at bounding box center [551, 9] width 7 height 7
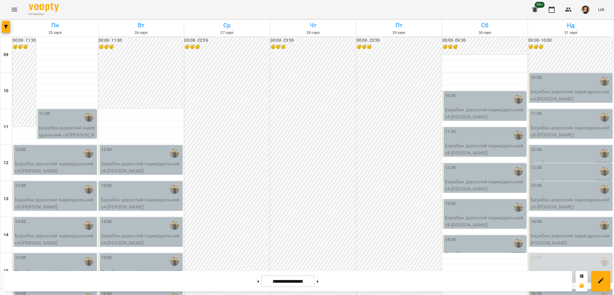
scroll to position [237, 0]
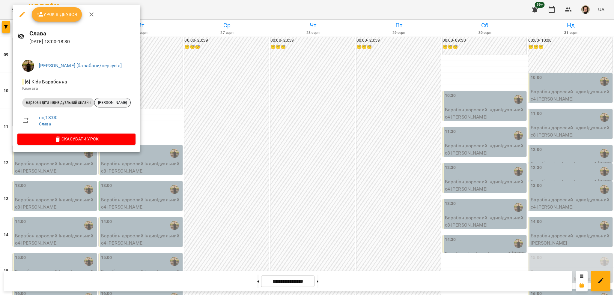
click at [111, 103] on span "Вячеслав" at bounding box center [112, 102] width 36 height 5
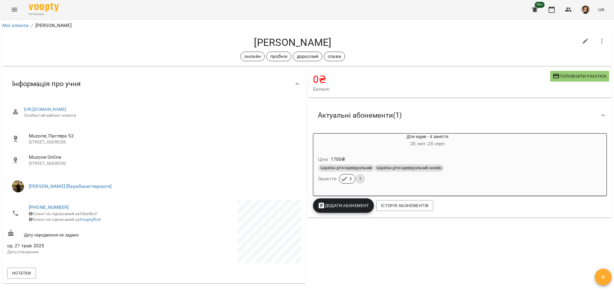
click at [394, 157] on div "Ціна 1700 ₴" at bounding box center [427, 159] width 221 height 11
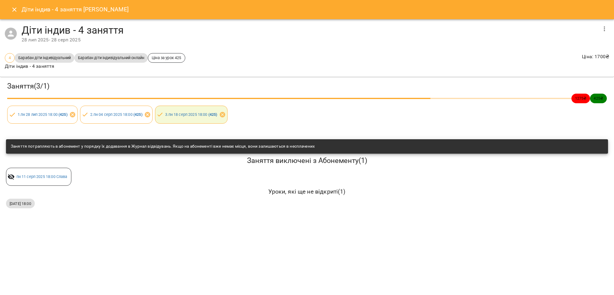
drag, startPoint x: 10, startPoint y: 8, endPoint x: 23, endPoint y: 9, distance: 12.7
click at [10, 7] on button "Close" at bounding box center [14, 9] width 14 height 14
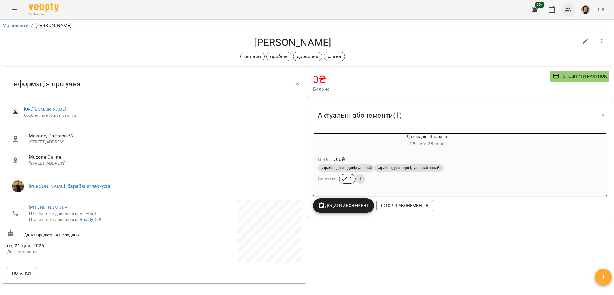
click at [571, 10] on icon "button" at bounding box center [568, 9] width 7 height 4
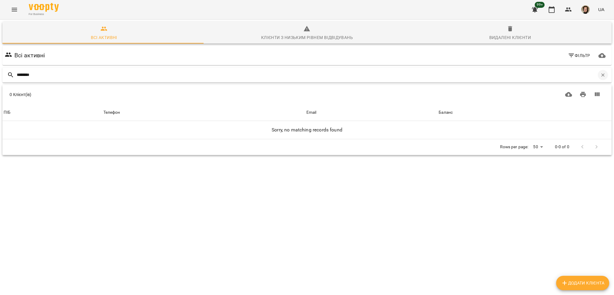
type input "********"
click at [598, 71] on button "button" at bounding box center [603, 75] width 10 height 10
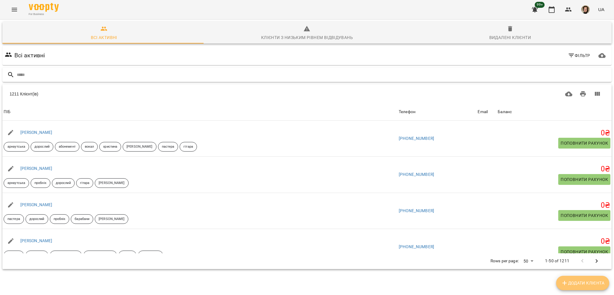
click at [577, 287] on button "Додати клієнта" at bounding box center [582, 282] width 53 height 14
select select "**"
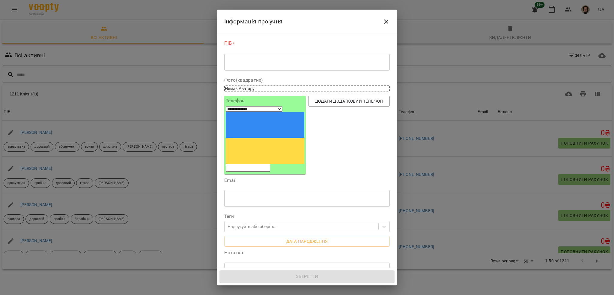
click at [290, 58] on div "* ​" at bounding box center [306, 62] width 165 height 17
paste textarea "**********"
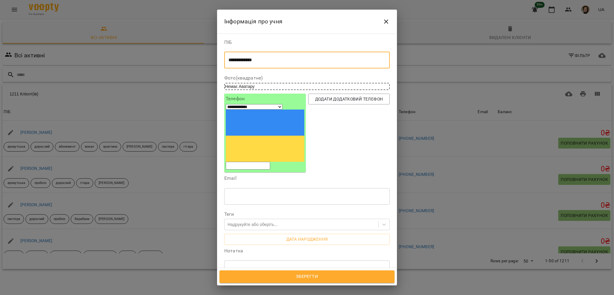
type textarea "**********"
click at [242, 103] on div "**********" at bounding box center [265, 132] width 79 height 73
paste input "**********"
type input "**********"
click at [243, 162] on input "**********" at bounding box center [248, 166] width 44 height 8
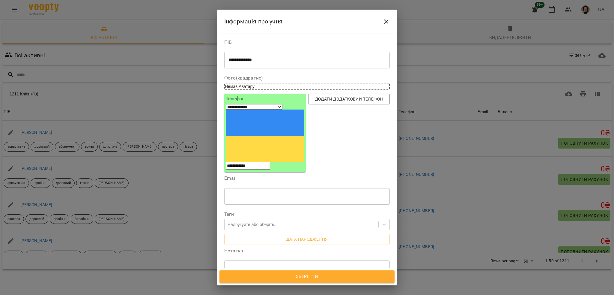
click at [241, 162] on input "**********" at bounding box center [248, 166] width 44 height 8
select select "**"
type input "**********"
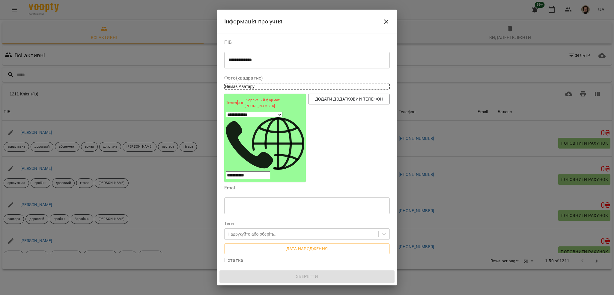
select select "**"
type input "**********"
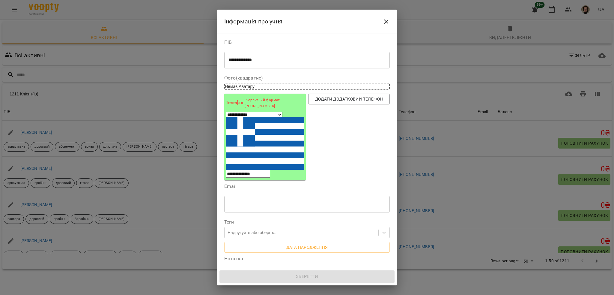
select select "**"
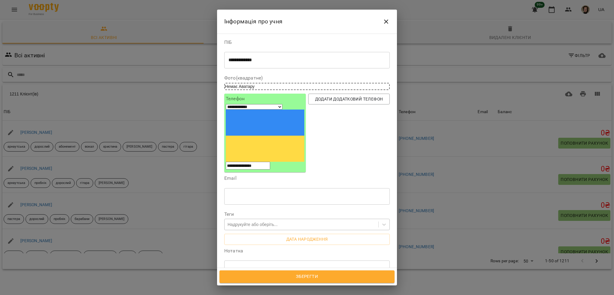
type input "**********"
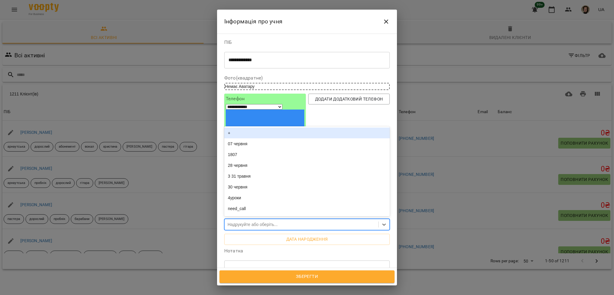
click at [228, 221] on div "Надрукуйте або оберіть..." at bounding box center [253, 224] width 50 height 6
type input "***"
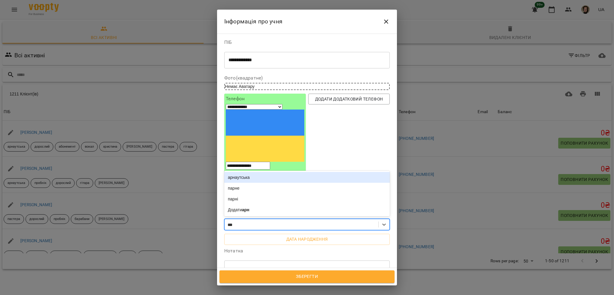
click at [252, 172] on div "арнаутська" at bounding box center [306, 177] width 165 height 11
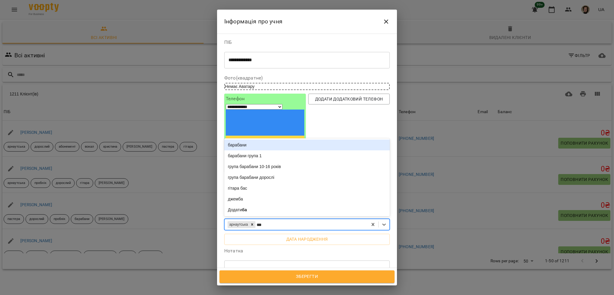
type input "****"
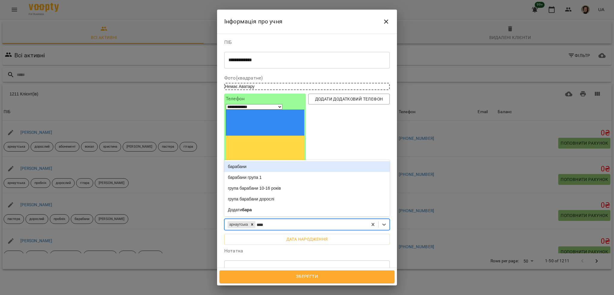
click at [238, 161] on div "барабани" at bounding box center [306, 166] width 165 height 11
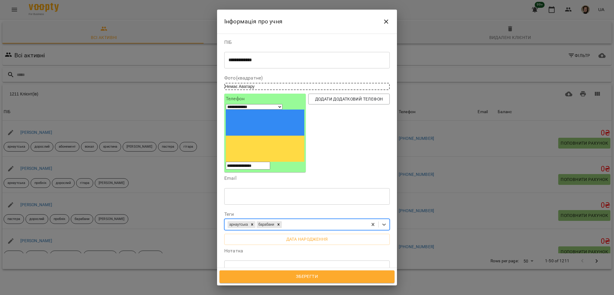
type input "*"
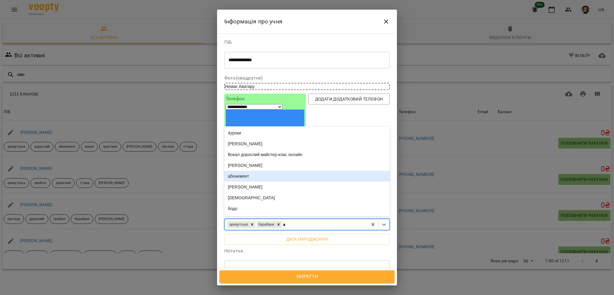
type input "**"
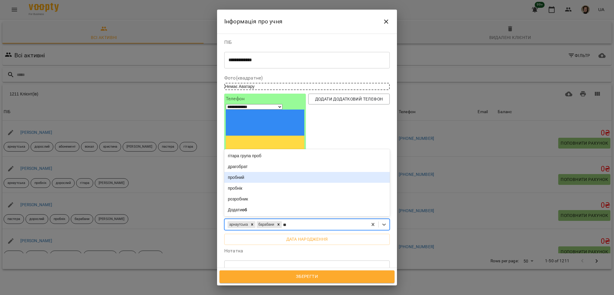
click at [234, 172] on div "пробний" at bounding box center [306, 177] width 165 height 11
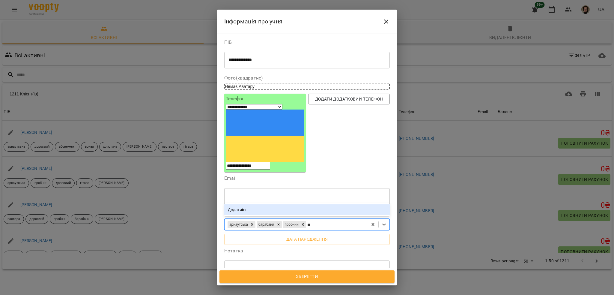
type input "*"
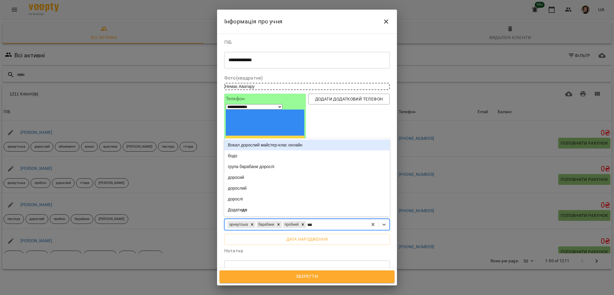
type input "****"
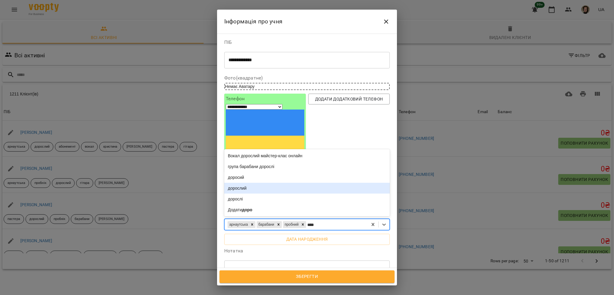
click at [256, 183] on div "дорослий" at bounding box center [306, 188] width 165 height 11
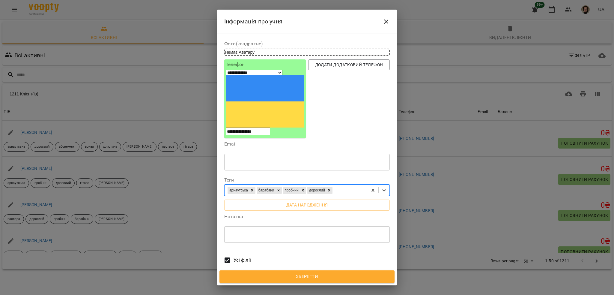
scroll to position [69, 0]
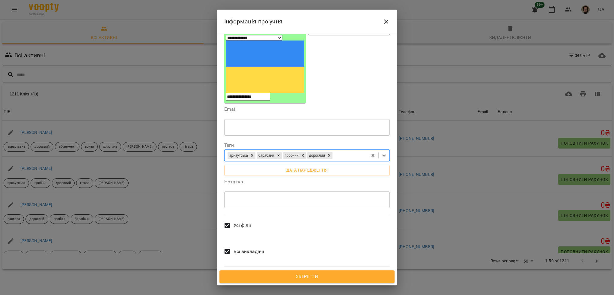
click at [238, 222] on span "Усі філії" at bounding box center [242, 225] width 17 height 7
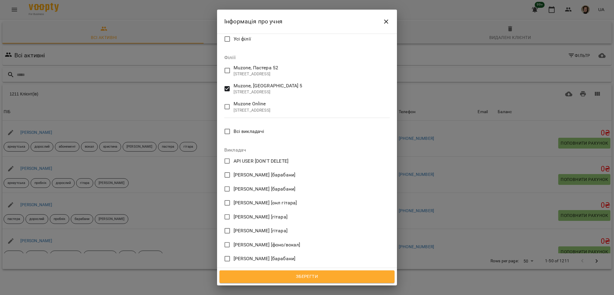
scroll to position [255, 0]
click at [312, 279] on span "Зберегти" at bounding box center [307, 277] width 162 height 8
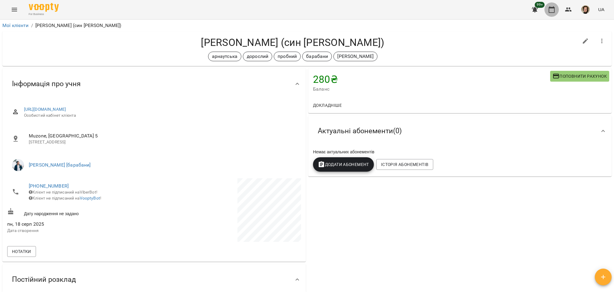
click at [549, 13] on button "button" at bounding box center [551, 9] width 14 height 14
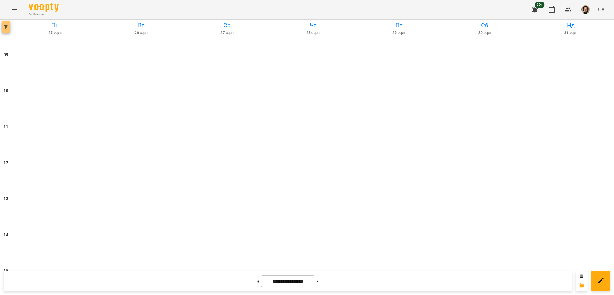
click at [9, 30] on button "button" at bounding box center [6, 27] width 8 height 12
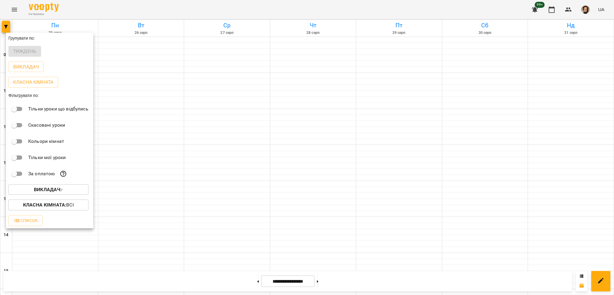
click at [60, 190] on b "Викладач :" at bounding box center [48, 189] width 28 height 6
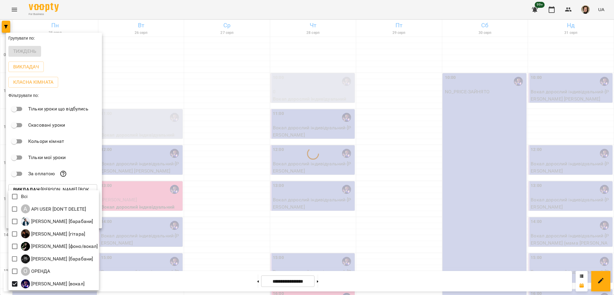
click at [199, 156] on div at bounding box center [307, 147] width 614 height 295
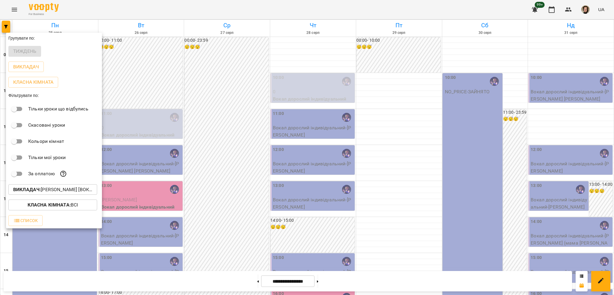
click at [74, 208] on p "Класна кімната : Всі" at bounding box center [53, 204] width 51 height 7
click at [138, 155] on div at bounding box center [307, 147] width 614 height 295
click at [140, 163] on div at bounding box center [307, 147] width 614 height 295
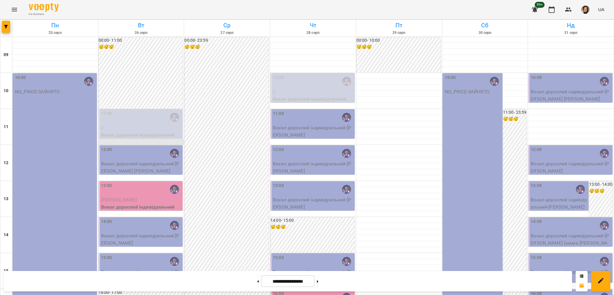
scroll to position [80, 0]
click at [257, 279] on button at bounding box center [257, 280] width 1 height 13
type input "**********"
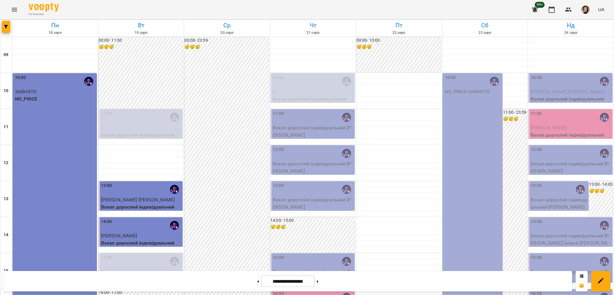
scroll to position [120, 0]
click at [156, 254] on div "15:00" at bounding box center [141, 261] width 81 height 14
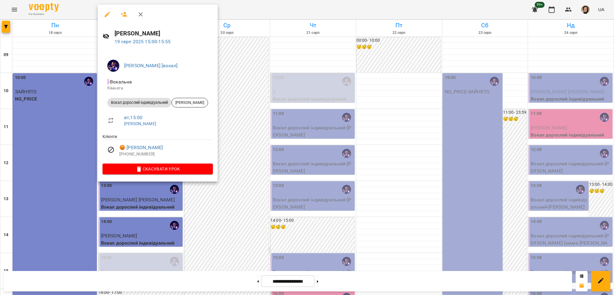
click at [269, 127] on div at bounding box center [307, 147] width 614 height 295
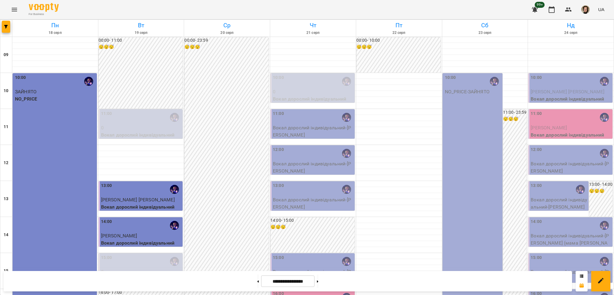
scroll to position [200, 0]
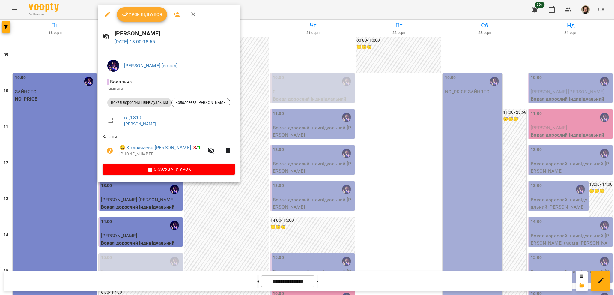
click at [232, 208] on div at bounding box center [307, 147] width 614 height 295
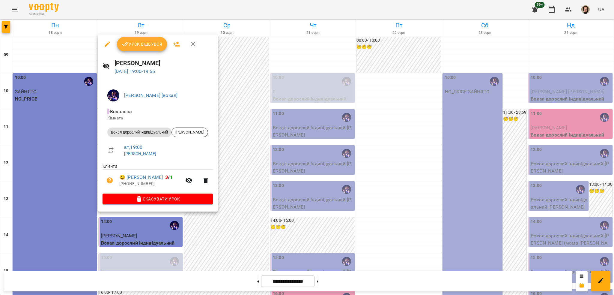
click at [331, 113] on div at bounding box center [307, 147] width 614 height 295
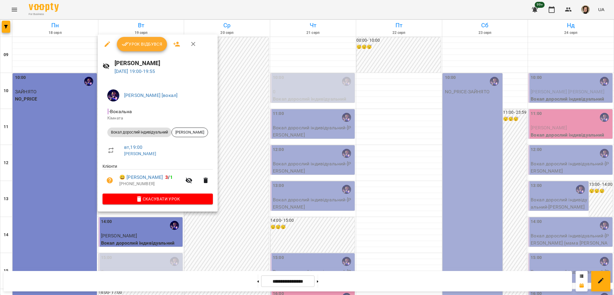
click at [147, 43] on span "Урок відбувся" at bounding box center [142, 43] width 41 height 7
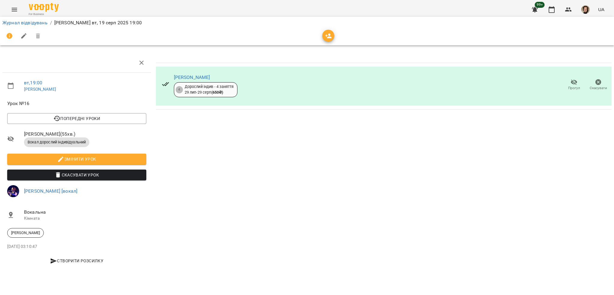
click at [572, 88] on span "Прогул" at bounding box center [574, 87] width 12 height 5
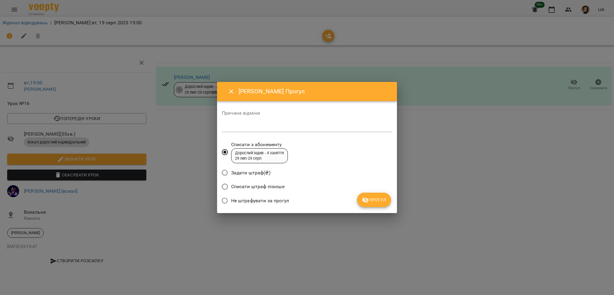
click at [262, 202] on span "Не штрафувати за прогул" at bounding box center [260, 200] width 58 height 7
click at [356, 202] on div "Не штрафувати за прогул" at bounding box center [307, 201] width 170 height 14
click at [362, 197] on icon "submit" at bounding box center [365, 199] width 7 height 7
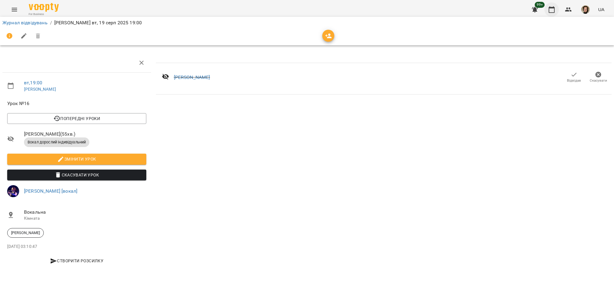
click at [555, 4] on button "button" at bounding box center [551, 9] width 14 height 14
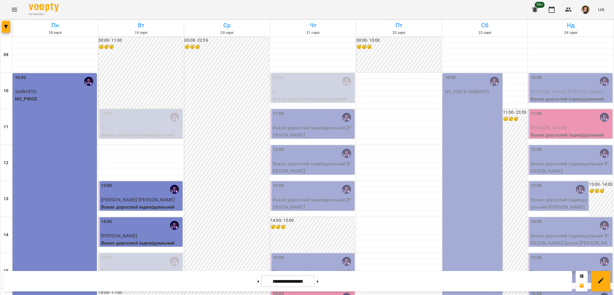
scroll to position [80, 0]
click at [4, 28] on button "button" at bounding box center [6, 27] width 8 height 12
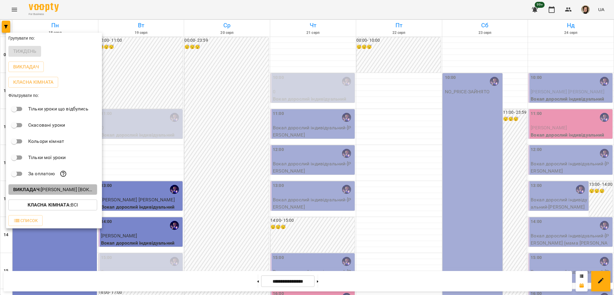
click at [64, 191] on p "Викладач : Христина Андреєва [вокал]" at bounding box center [52, 189] width 79 height 7
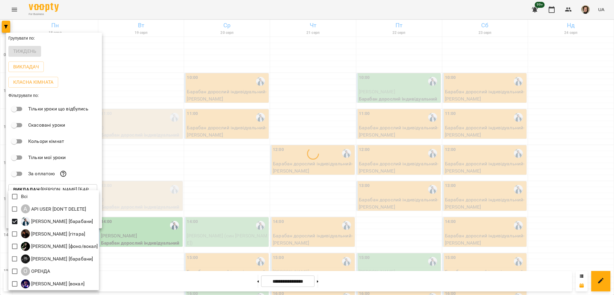
click at [162, 174] on div at bounding box center [307, 147] width 614 height 295
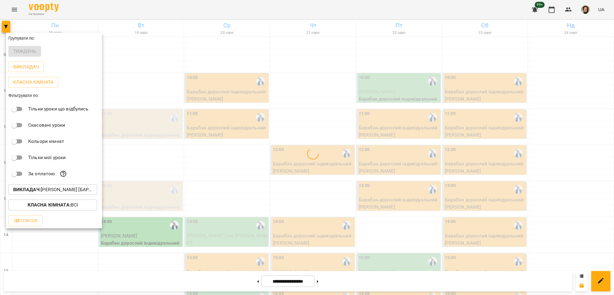
click at [173, 174] on div at bounding box center [307, 147] width 614 height 295
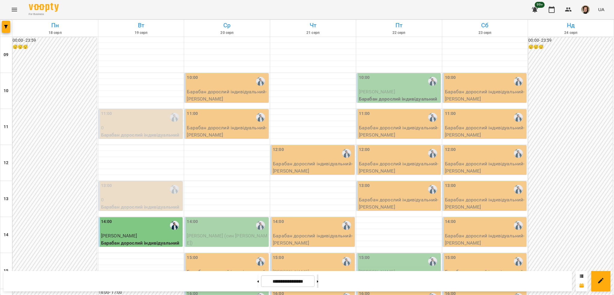
click at [318, 284] on button at bounding box center [317, 280] width 1 height 13
type input "**********"
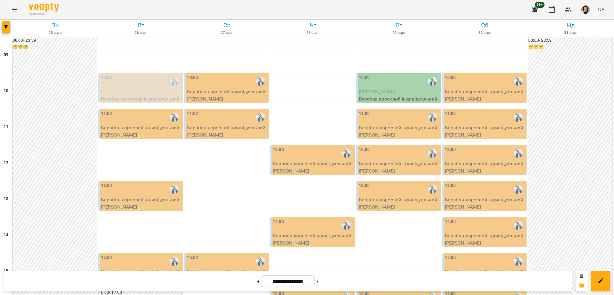
scroll to position [160, 0]
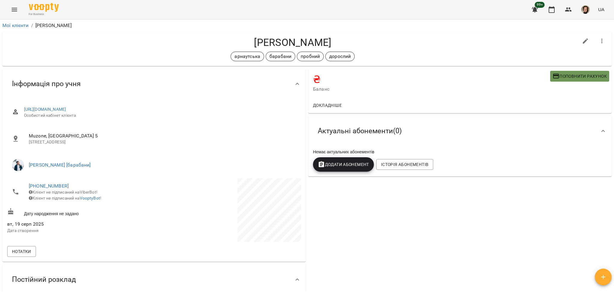
click at [553, 74] on icon "button" at bounding box center [556, 76] width 6 height 5
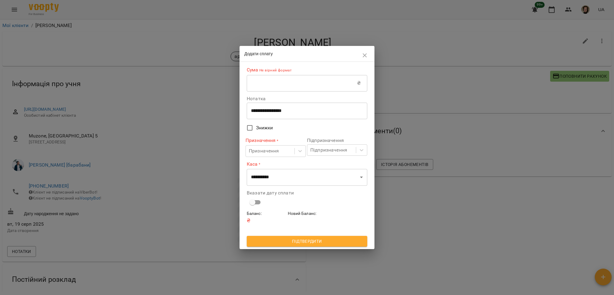
click at [285, 85] on input "text" at bounding box center [302, 83] width 110 height 17
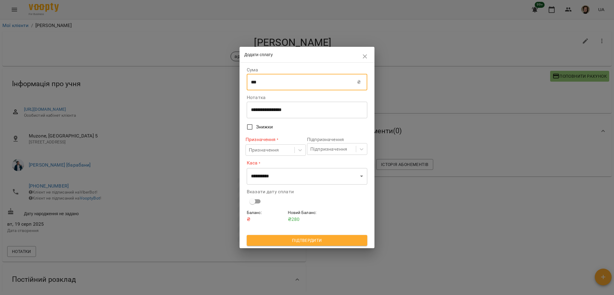
type input "***"
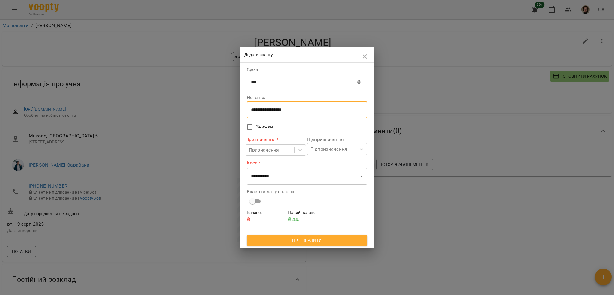
click at [270, 112] on textarea "**********" at bounding box center [307, 110] width 112 height 6
type textarea "****"
drag, startPoint x: 267, startPoint y: 151, endPoint x: 273, endPoint y: 158, distance: 8.8
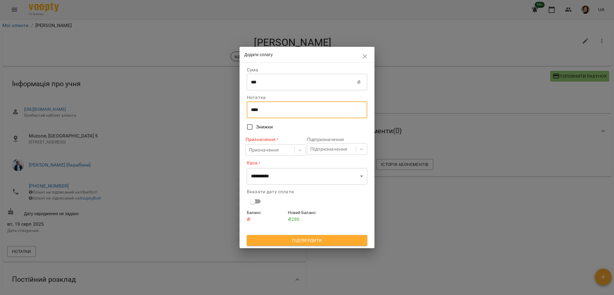
click at [268, 151] on div "Призначення" at bounding box center [264, 149] width 30 height 7
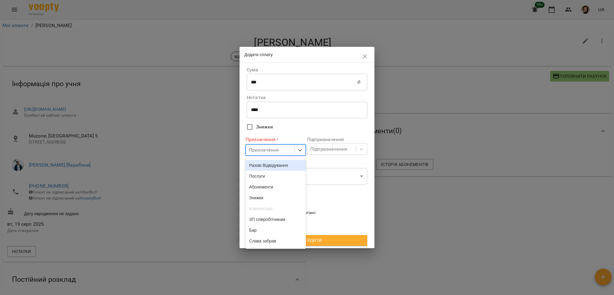
click at [277, 169] on div "Разові Відвідування" at bounding box center [276, 165] width 60 height 11
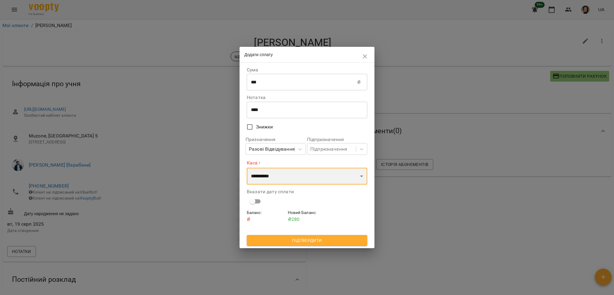
click at [276, 171] on select "**********" at bounding box center [307, 176] width 121 height 17
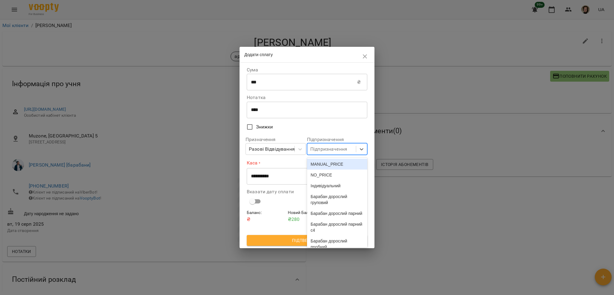
click at [328, 145] on div "Підпризначення" at bounding box center [331, 148] width 49 height 11
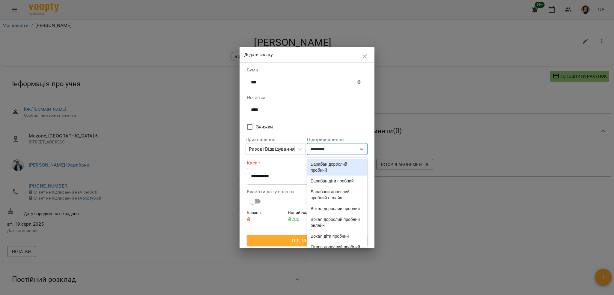
type input "*********"
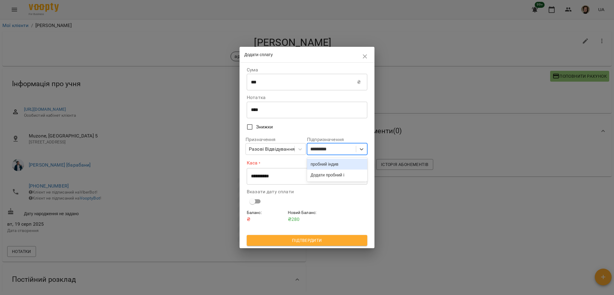
click at [324, 159] on div "пробний індив" at bounding box center [337, 164] width 60 height 11
click at [283, 174] on select "**********" at bounding box center [307, 176] width 121 height 17
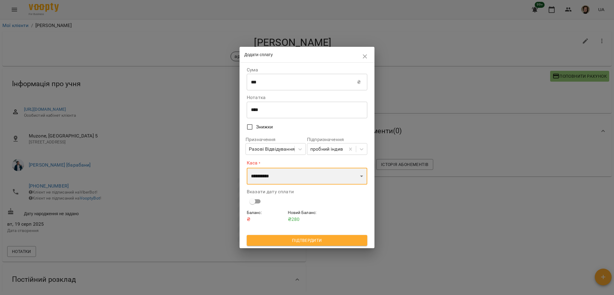
select select "****"
click at [247, 168] on select "**********" at bounding box center [307, 176] width 121 height 17
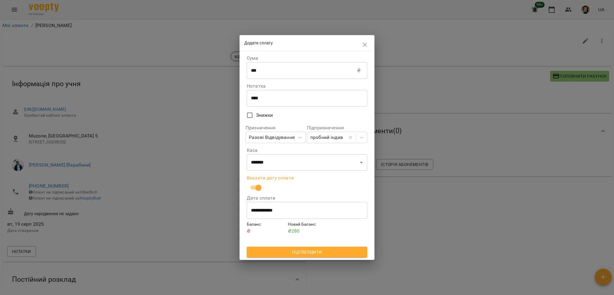
drag, startPoint x: 286, startPoint y: 252, endPoint x: 300, endPoint y: 230, distance: 25.5
click at [287, 252] on span "Підтвердити" at bounding box center [307, 251] width 111 height 7
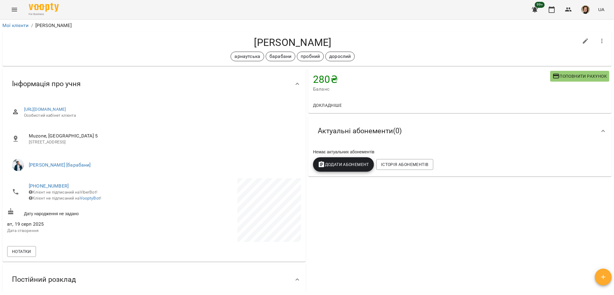
click at [268, 39] on h4 "[PERSON_NAME]" at bounding box center [292, 42] width 571 height 12
copy h4 "[PERSON_NAME]"
click at [555, 12] on icon "button" at bounding box center [551, 9] width 7 height 7
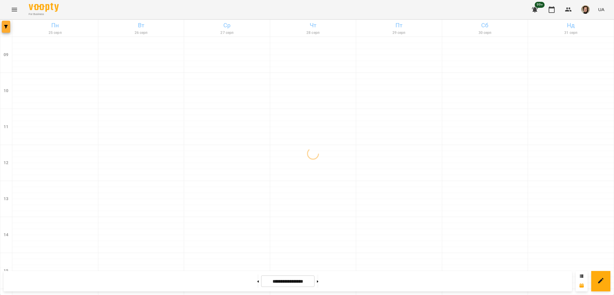
click at [4, 27] on span "button" at bounding box center [6, 27] width 8 height 4
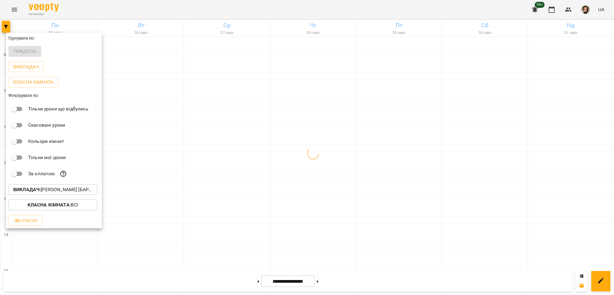
click at [65, 191] on p "Викладач : [PERSON_NAME] [барабани]" at bounding box center [52, 189] width 79 height 7
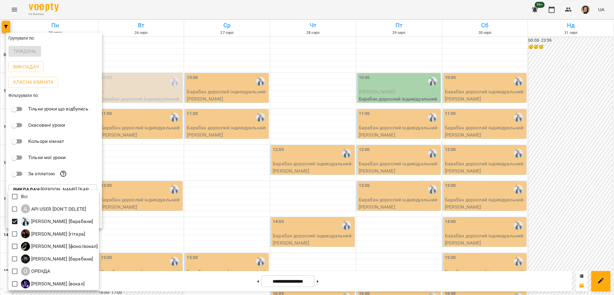
click at [175, 159] on div at bounding box center [307, 147] width 614 height 295
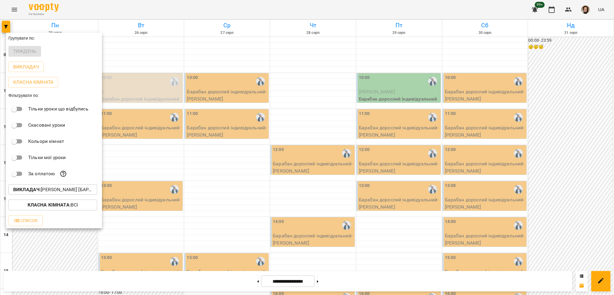
click at [157, 153] on div at bounding box center [307, 147] width 614 height 295
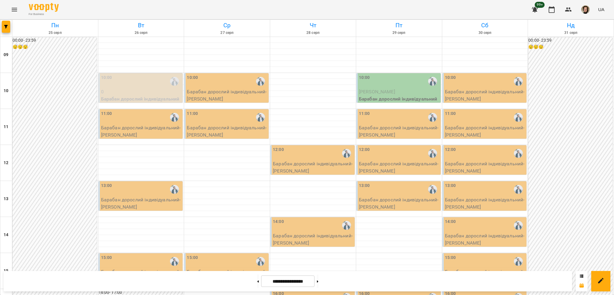
scroll to position [200, 0]
click at [194, 289] on div at bounding box center [227, 292] width 86 height 6
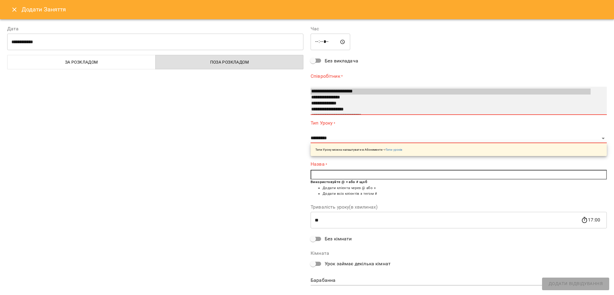
click at [322, 93] on option "**********" at bounding box center [451, 91] width 280 height 6
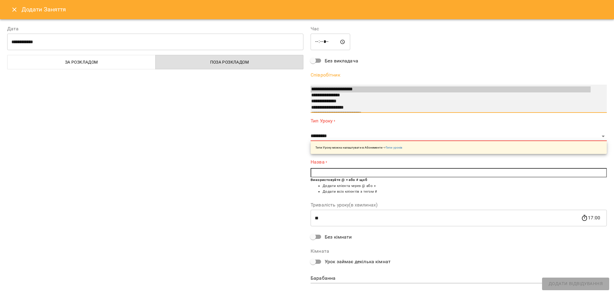
select select "**********"
click at [319, 94] on option "**********" at bounding box center [451, 95] width 280 height 6
select select "**********"
type input "**"
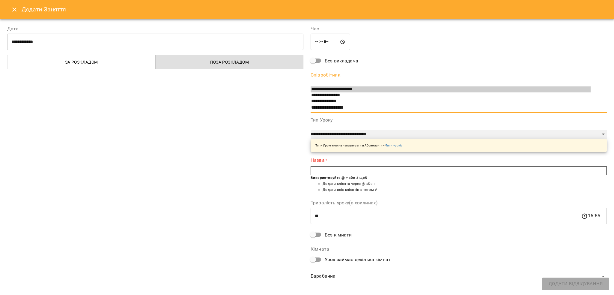
click at [351, 130] on select "**********" at bounding box center [459, 135] width 296 height 10
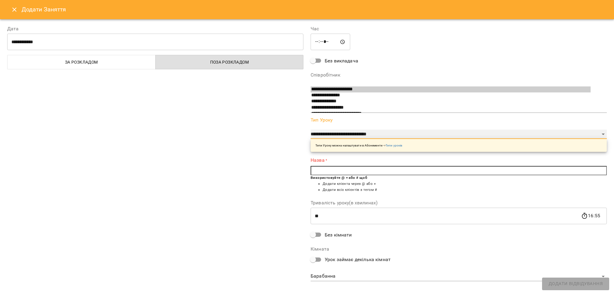
select select "**********"
click at [311, 130] on select "**********" at bounding box center [459, 135] width 296 height 10
click at [335, 173] on input "text" at bounding box center [459, 171] width 296 height 10
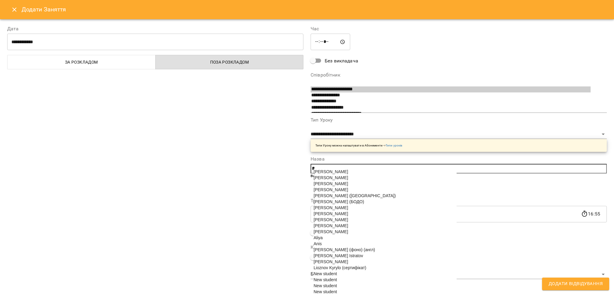
paste input "********"
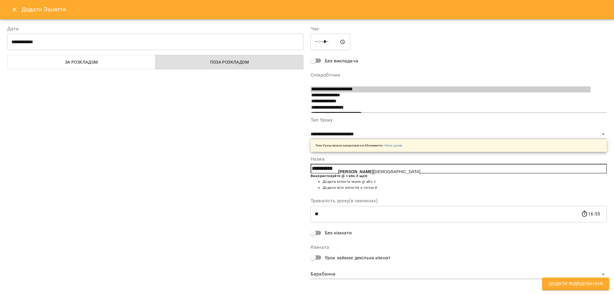
drag, startPoint x: 350, startPoint y: 171, endPoint x: 368, endPoint y: 172, distance: 18.9
click at [350, 171] on b "[PERSON_NAME]" at bounding box center [355, 171] width 35 height 5
type input "**********"
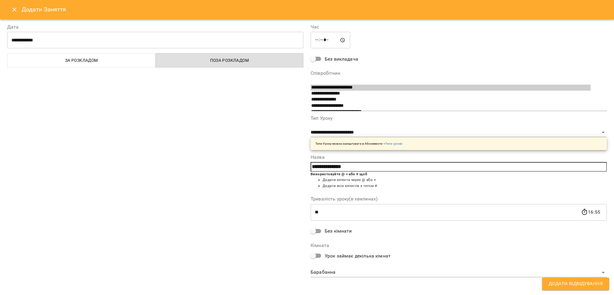
scroll to position [4, 0]
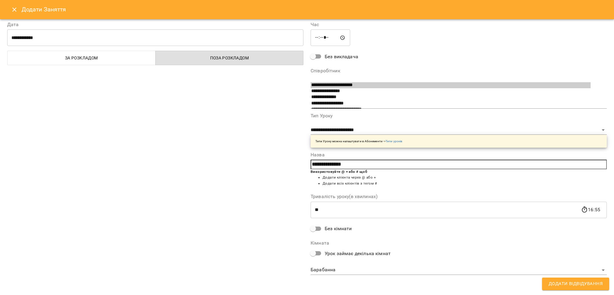
drag, startPoint x: 559, startPoint y: 279, endPoint x: 559, endPoint y: 283, distance: 4.2
click at [559, 283] on button "Додати Відвідування" at bounding box center [575, 283] width 67 height 13
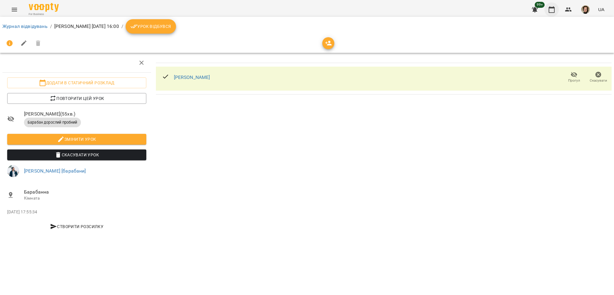
click at [550, 7] on icon "button" at bounding box center [552, 9] width 6 height 7
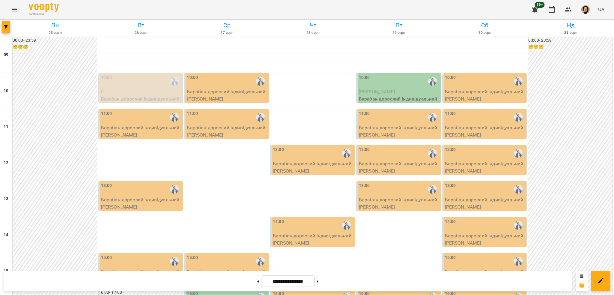
scroll to position [160, 0]
click at [257, 278] on button at bounding box center [257, 280] width 1 height 13
type input "**********"
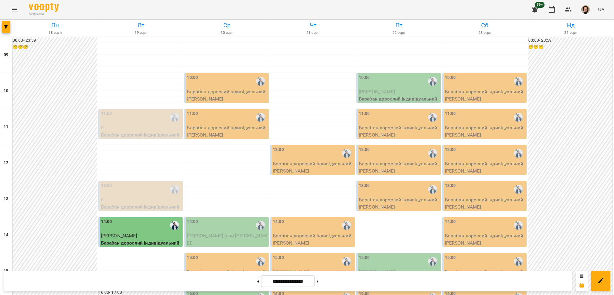
scroll to position [77, 0]
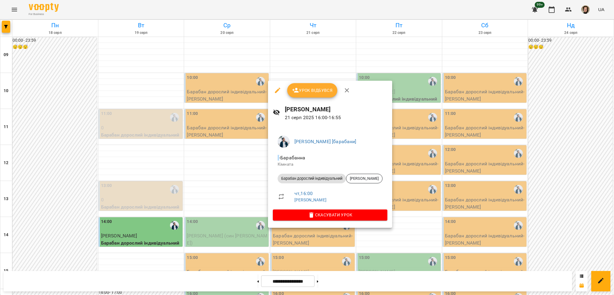
click at [406, 125] on div at bounding box center [307, 147] width 614 height 295
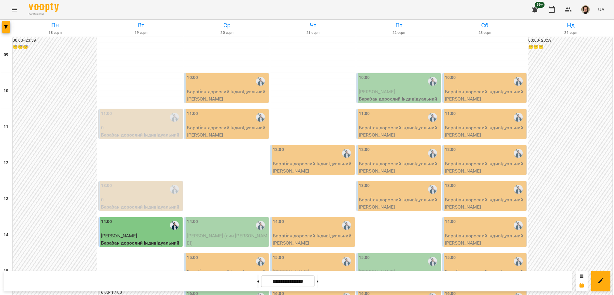
scroll to position [157, 0]
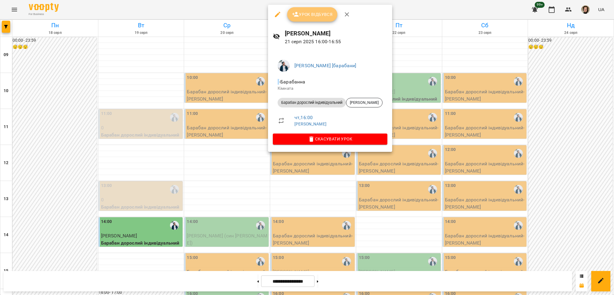
click at [319, 16] on span "Урок відбувся" at bounding box center [312, 14] width 41 height 7
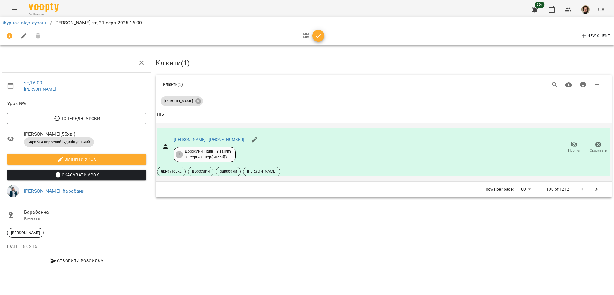
click at [575, 147] on span "Прогул" at bounding box center [573, 147] width 17 height 12
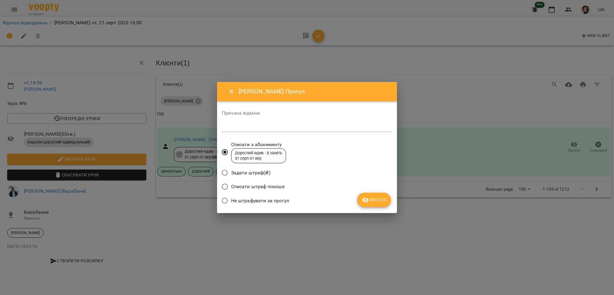
click at [248, 201] on span "Не штрафувати за прогул" at bounding box center [260, 200] width 58 height 7
click at [363, 202] on icon "submit" at bounding box center [365, 199] width 7 height 7
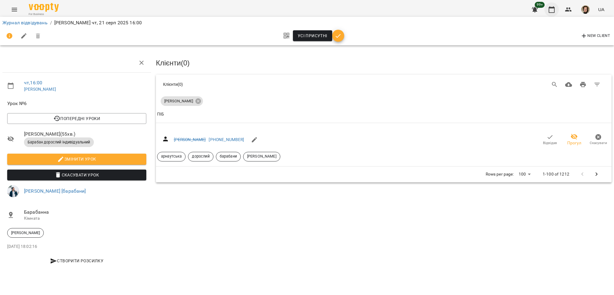
drag, startPoint x: 562, startPoint y: 10, endPoint x: 556, endPoint y: 9, distance: 5.9
click at [561, 10] on button "button" at bounding box center [568, 9] width 14 height 14
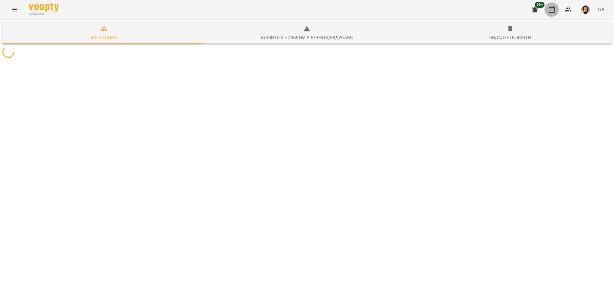
click at [554, 9] on icon "button" at bounding box center [552, 9] width 6 height 7
